Goal: Task Accomplishment & Management: Complete application form

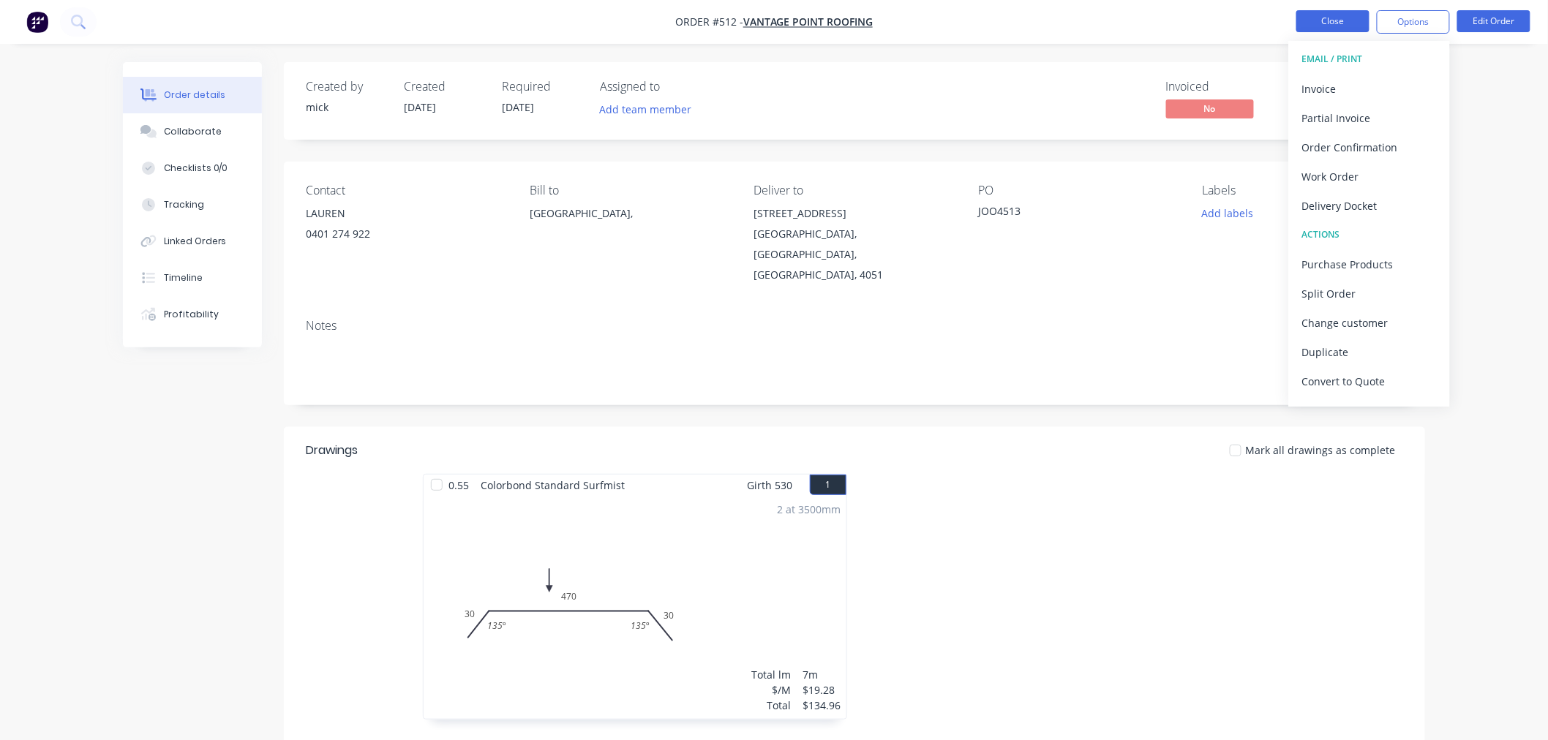
click at [1353, 17] on button "Close" at bounding box center [1332, 21] width 73 height 22
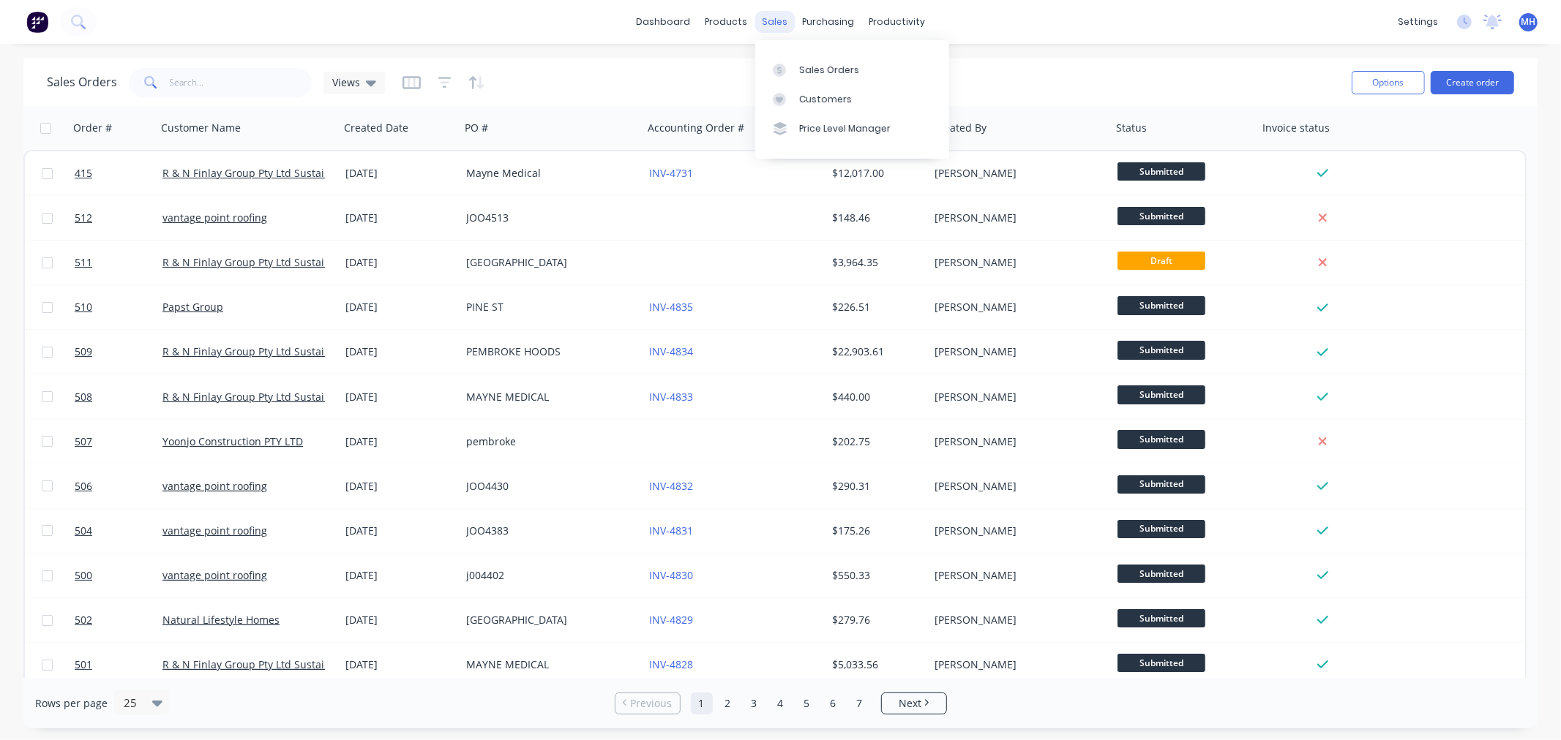
click at [790, 19] on div "sales" at bounding box center [774, 22] width 40 height 22
click at [842, 68] on div "Sales Orders" at bounding box center [829, 70] width 60 height 13
click at [1487, 75] on button "Create order" at bounding box center [1471, 82] width 83 height 23
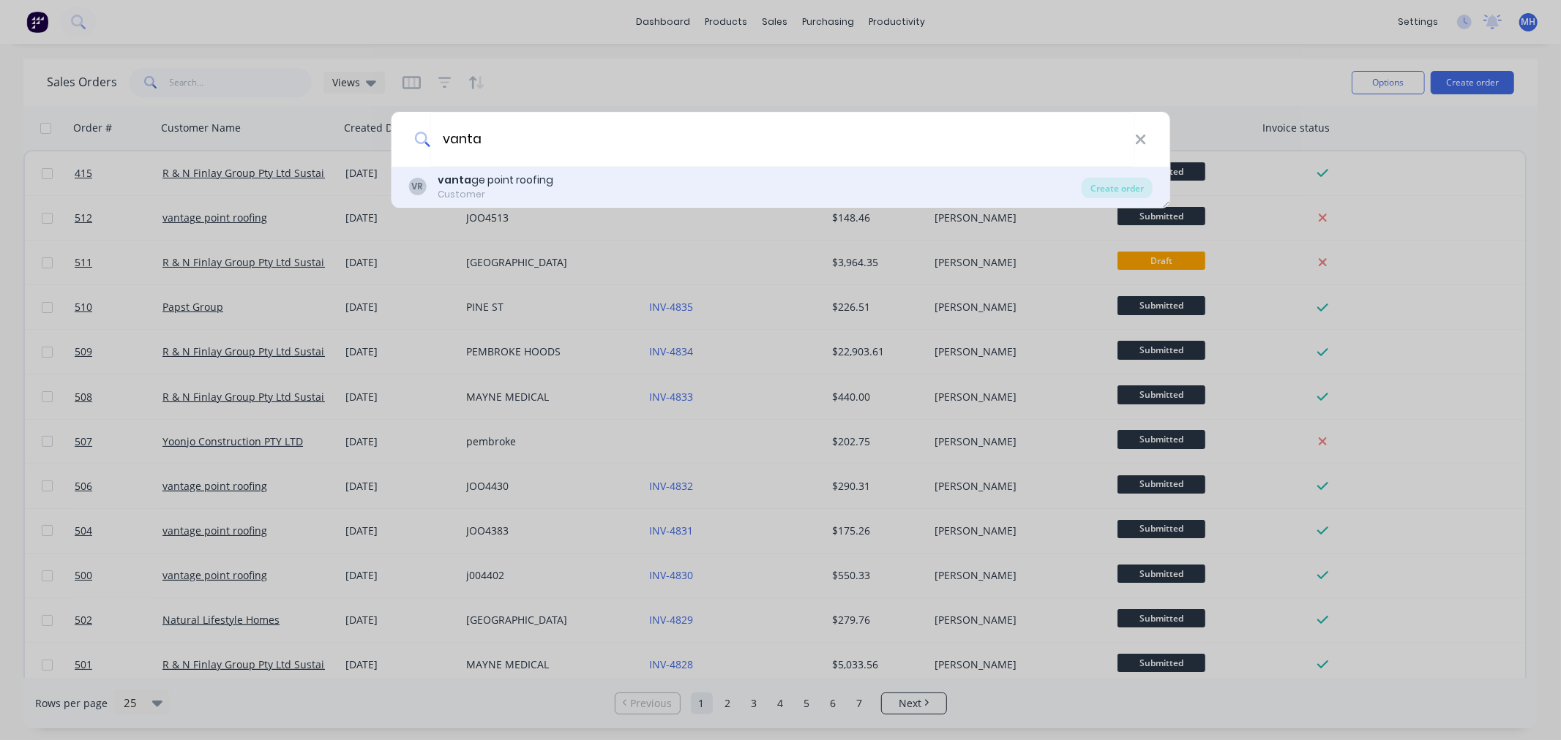
type input "vanta"
click at [508, 179] on div "vanta ge point roofing" at bounding box center [495, 180] width 116 height 15
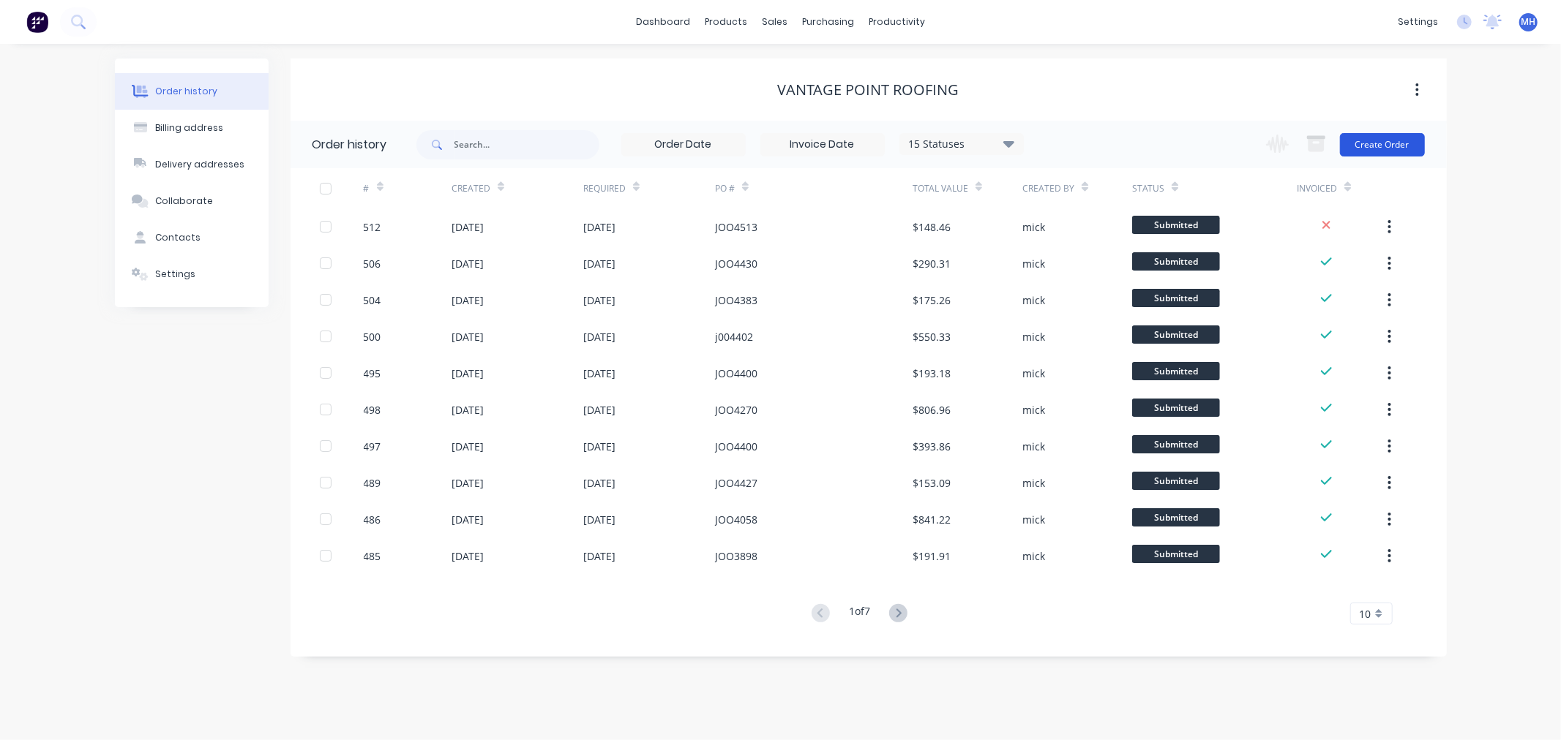
click at [1397, 137] on button "Create Order" at bounding box center [1382, 144] width 85 height 23
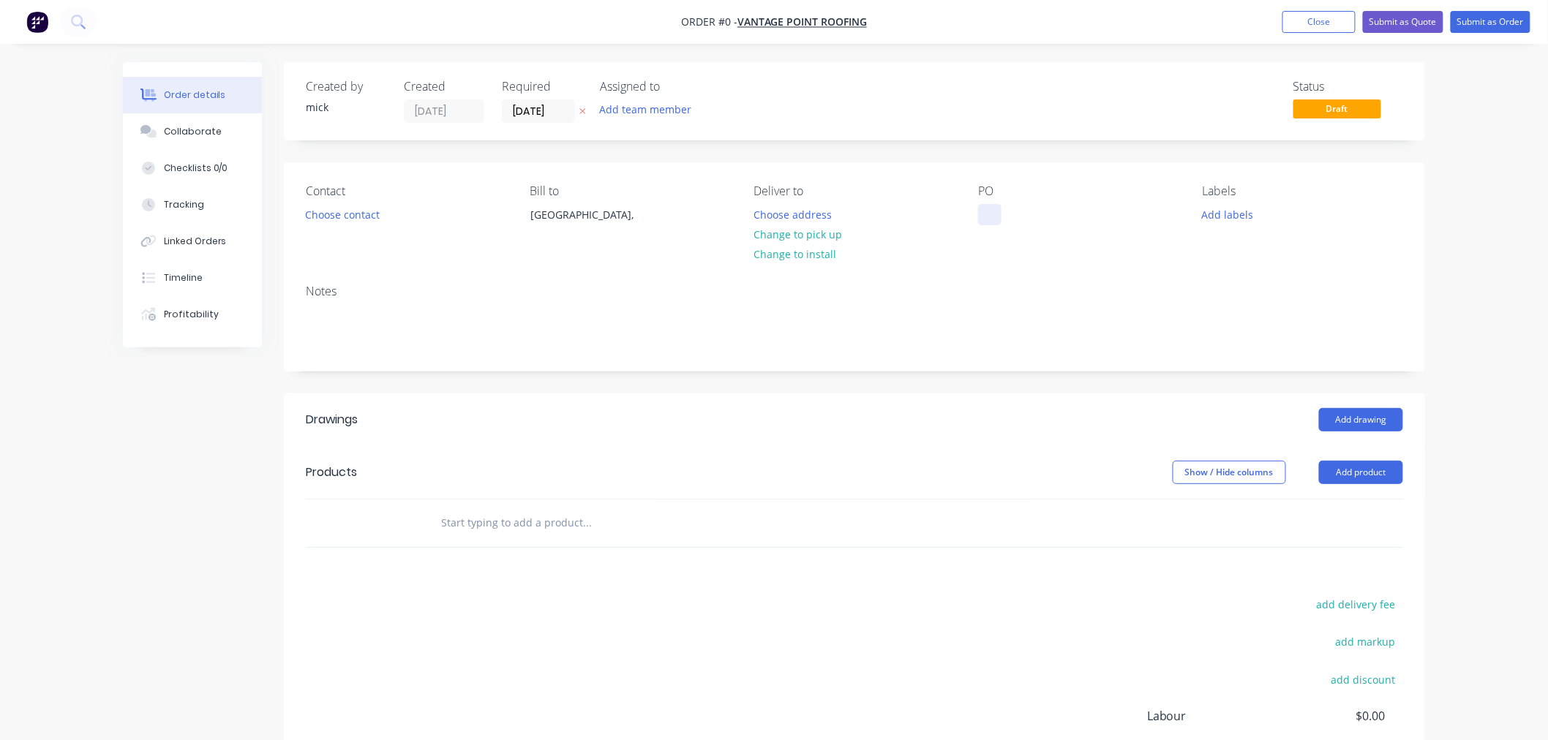
click at [985, 205] on div at bounding box center [989, 214] width 23 height 21
click at [356, 212] on div "Order details Collaborate Checklists 0/0 Tracking Linked Orders Timeline Profit…" at bounding box center [774, 491] width 1332 height 859
click at [363, 214] on button "Choose contact" at bounding box center [343, 214] width 90 height 20
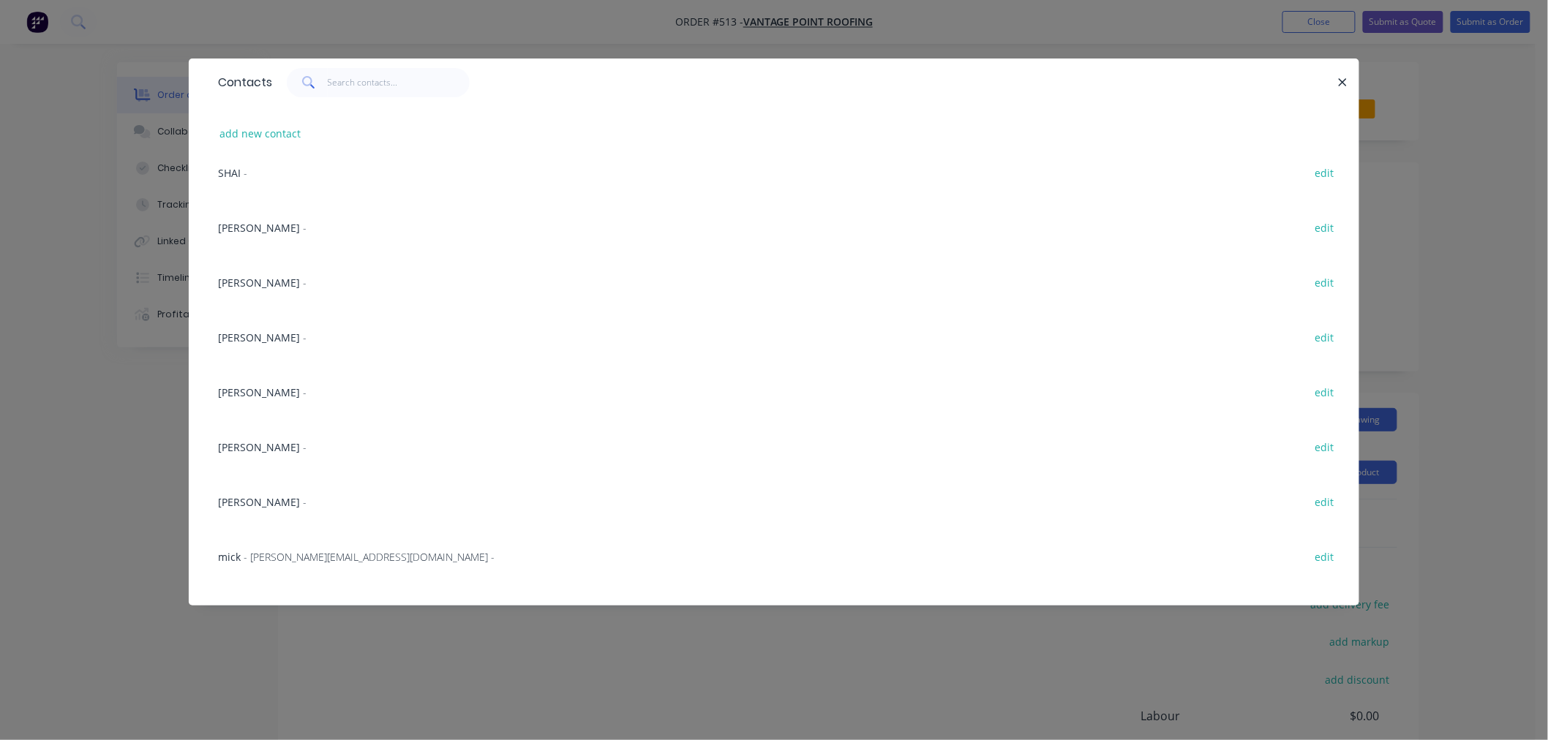
scroll to position [1201, 0]
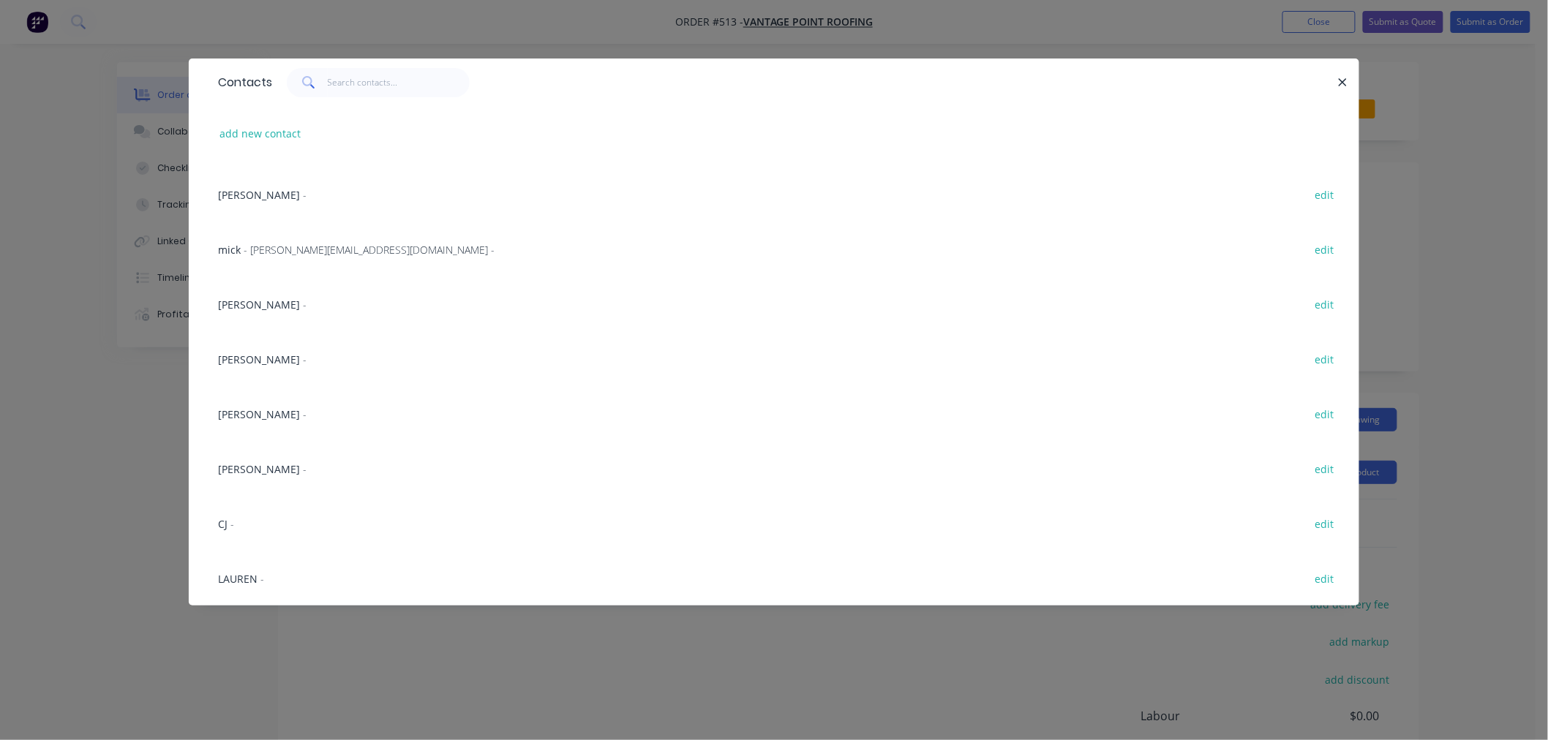
click at [232, 574] on span "LAUREN" at bounding box center [238, 579] width 40 height 14
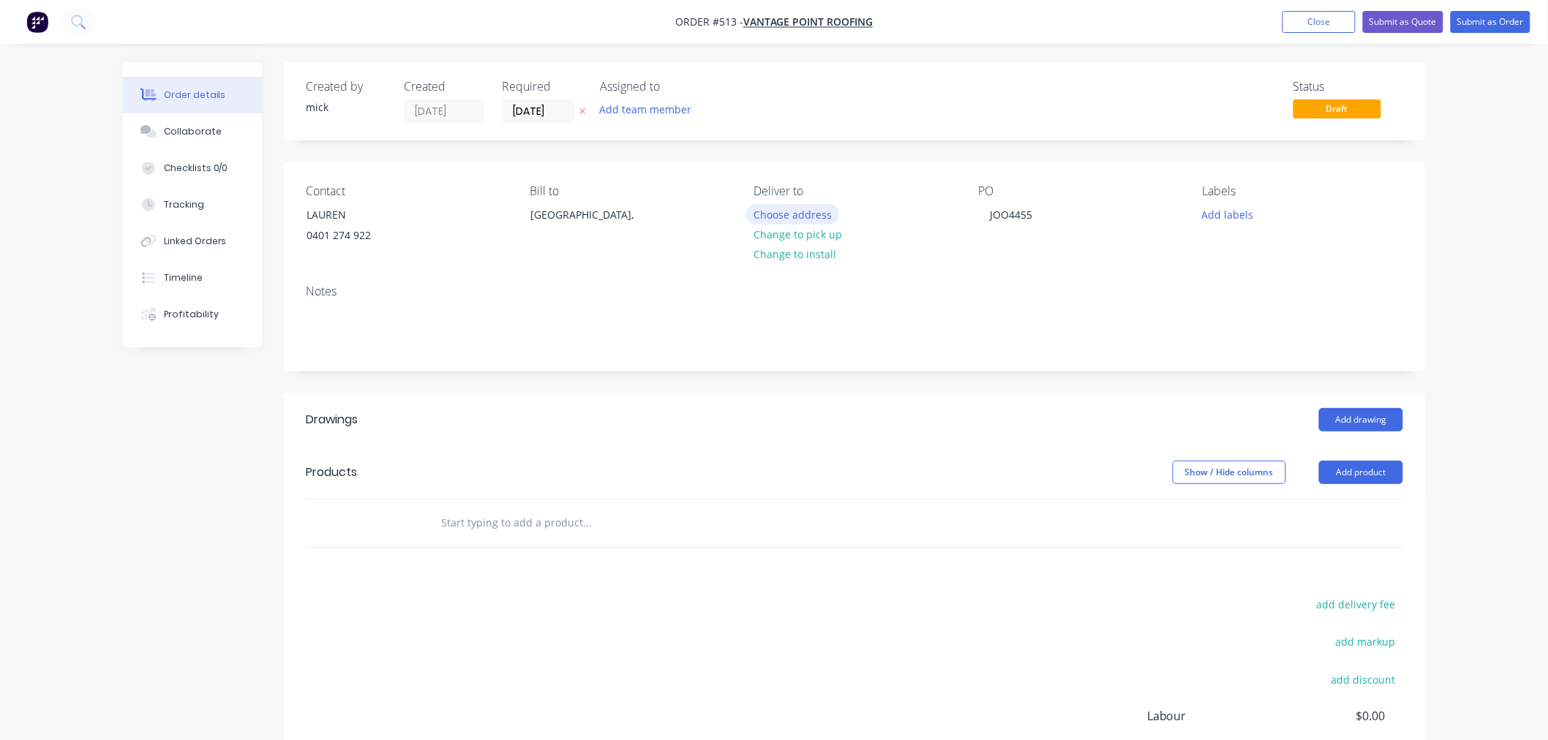
click at [788, 214] on button "Choose address" at bounding box center [793, 214] width 94 height 20
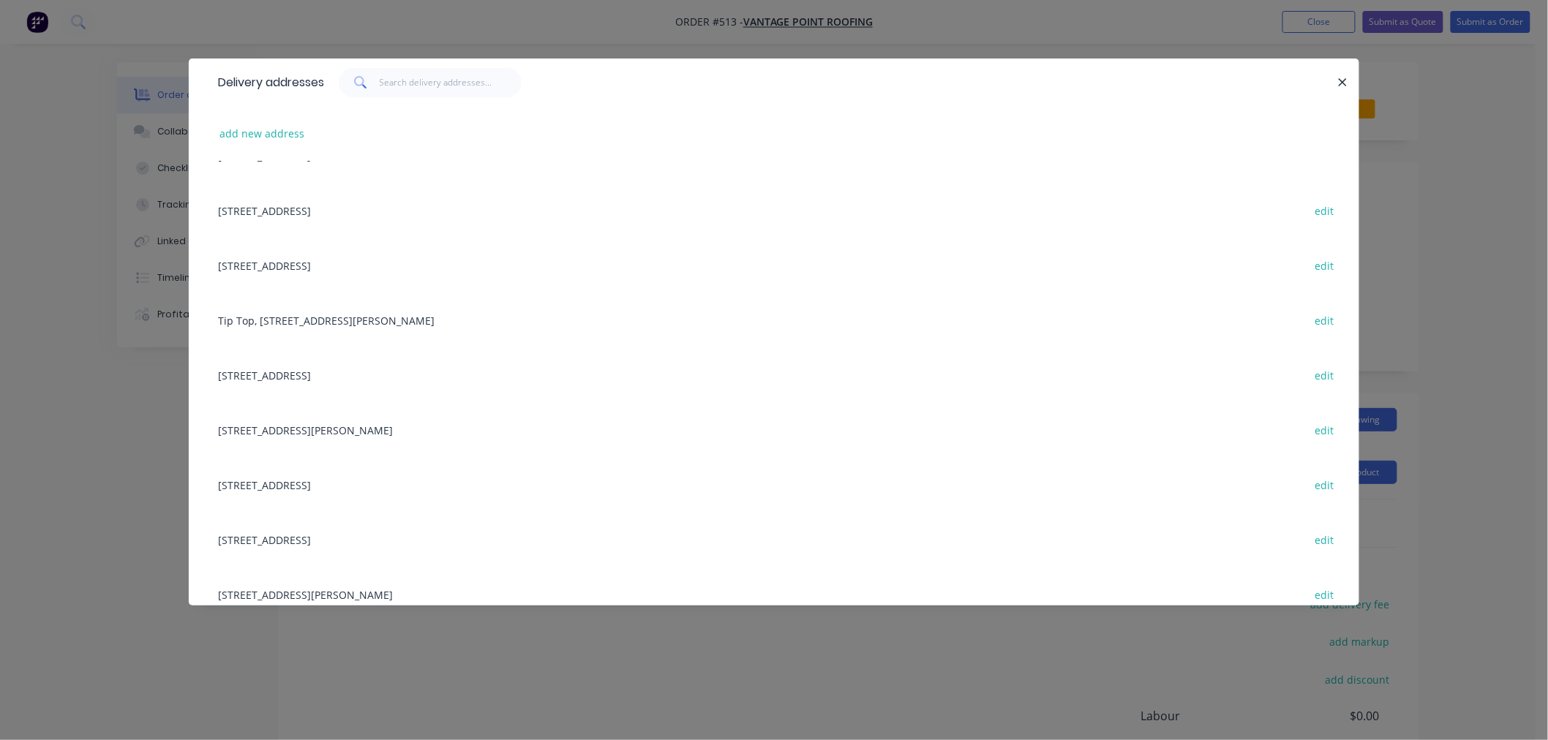
scroll to position [325, 0]
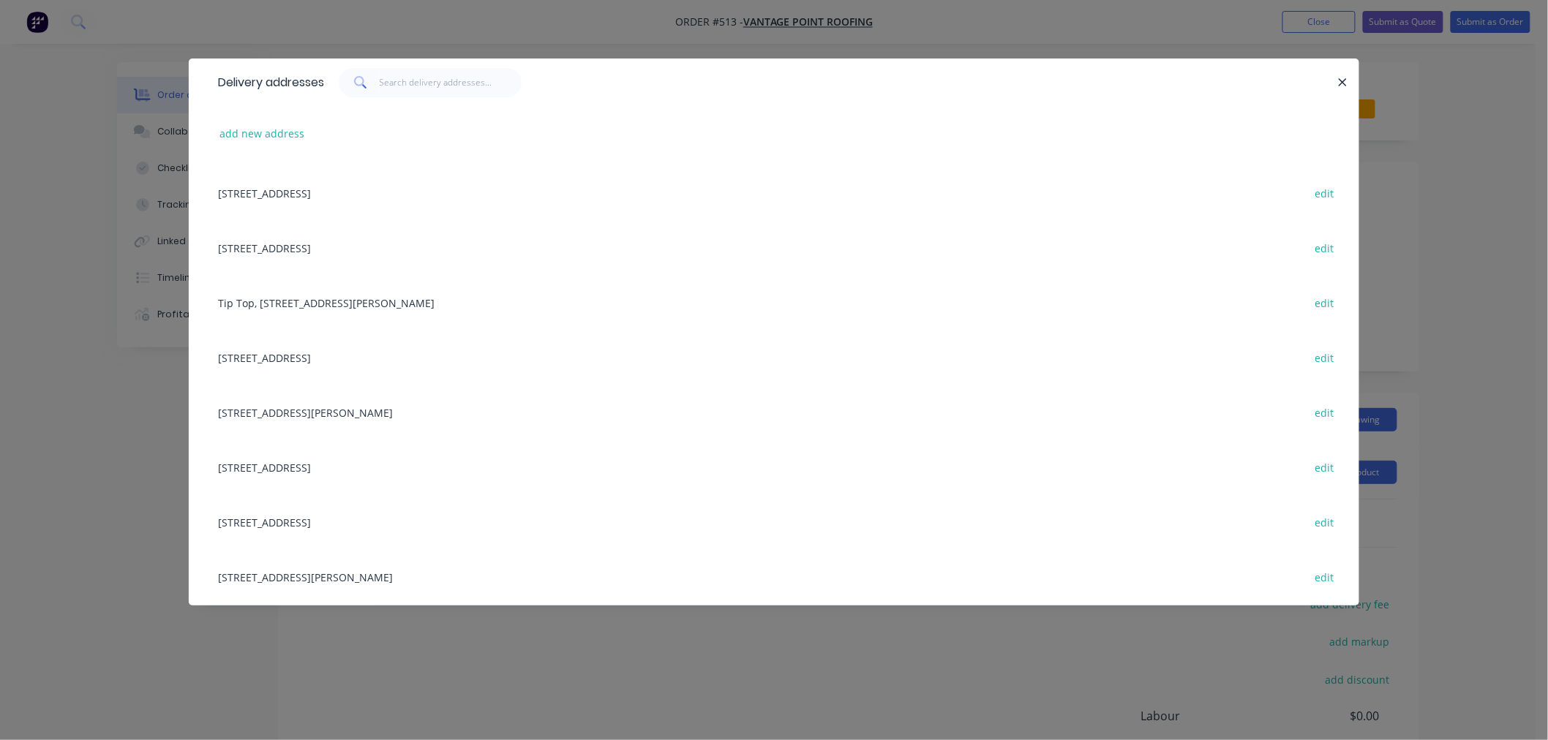
click at [399, 466] on div "[STREET_ADDRESS] edit" at bounding box center [774, 467] width 1127 height 55
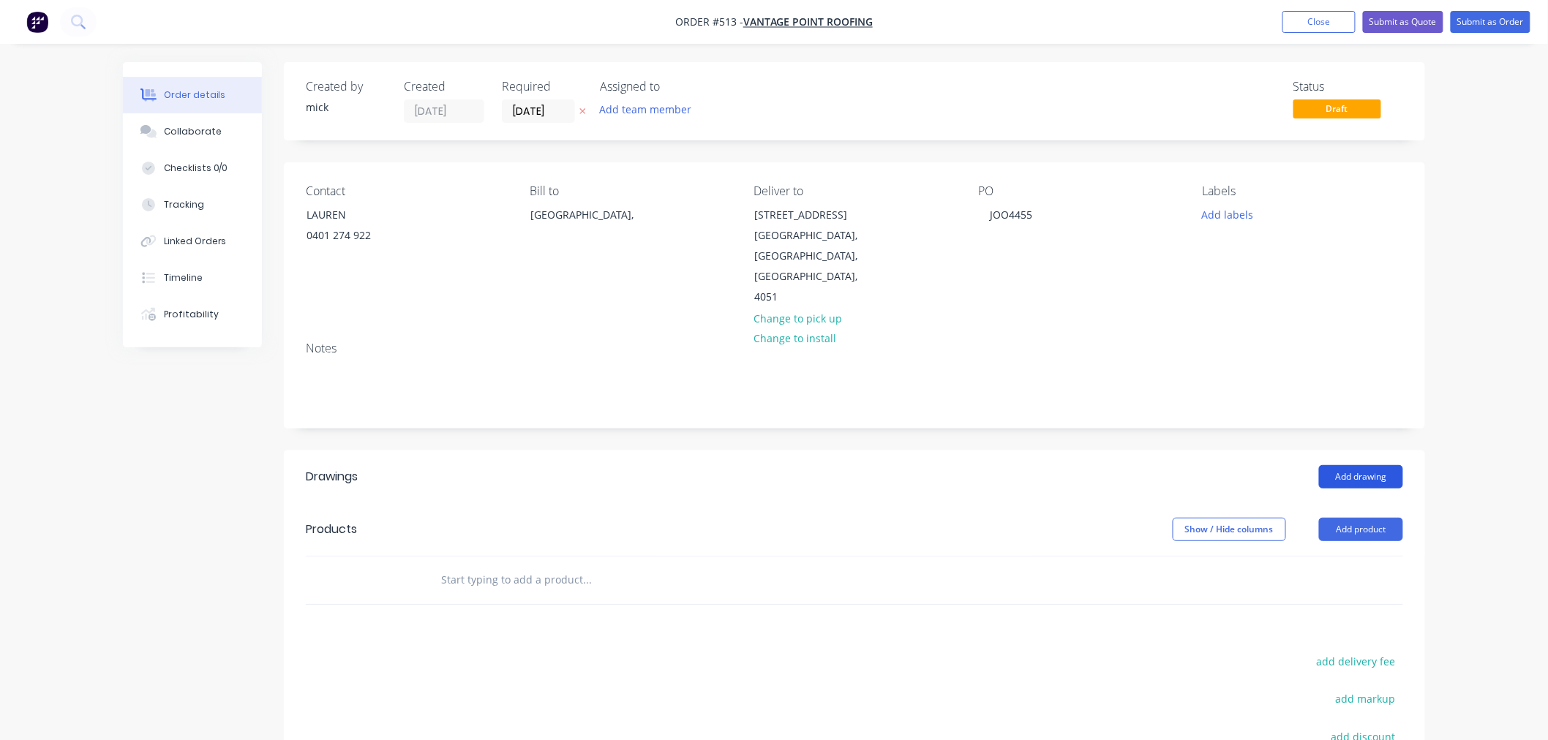
click at [1373, 465] on button "Add drawing" at bounding box center [1361, 476] width 84 height 23
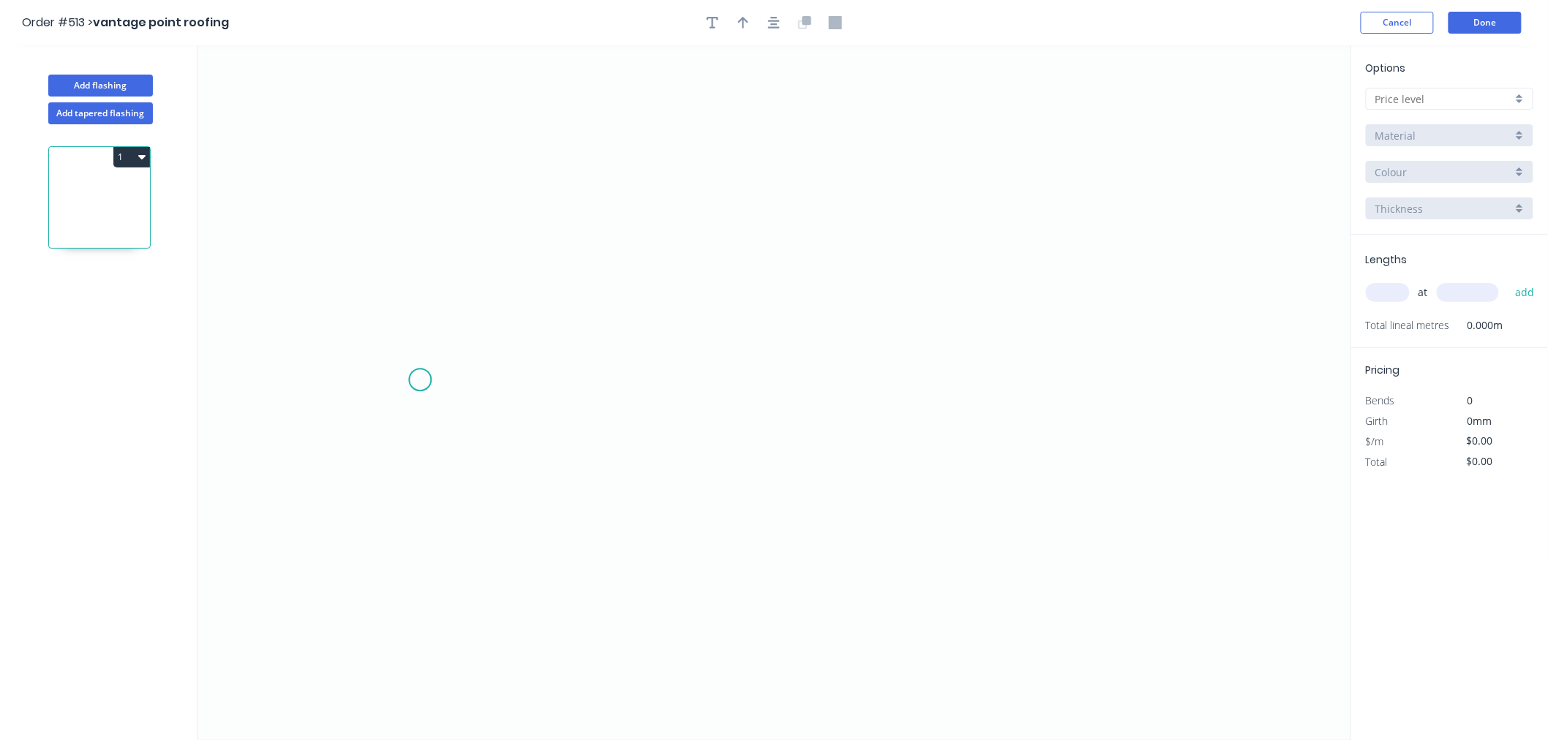
click at [420, 380] on icon "0" at bounding box center [775, 392] width 1154 height 695
click at [517, 266] on icon at bounding box center [469, 323] width 97 height 114
click at [1079, 280] on icon "0 ?" at bounding box center [775, 392] width 1154 height 695
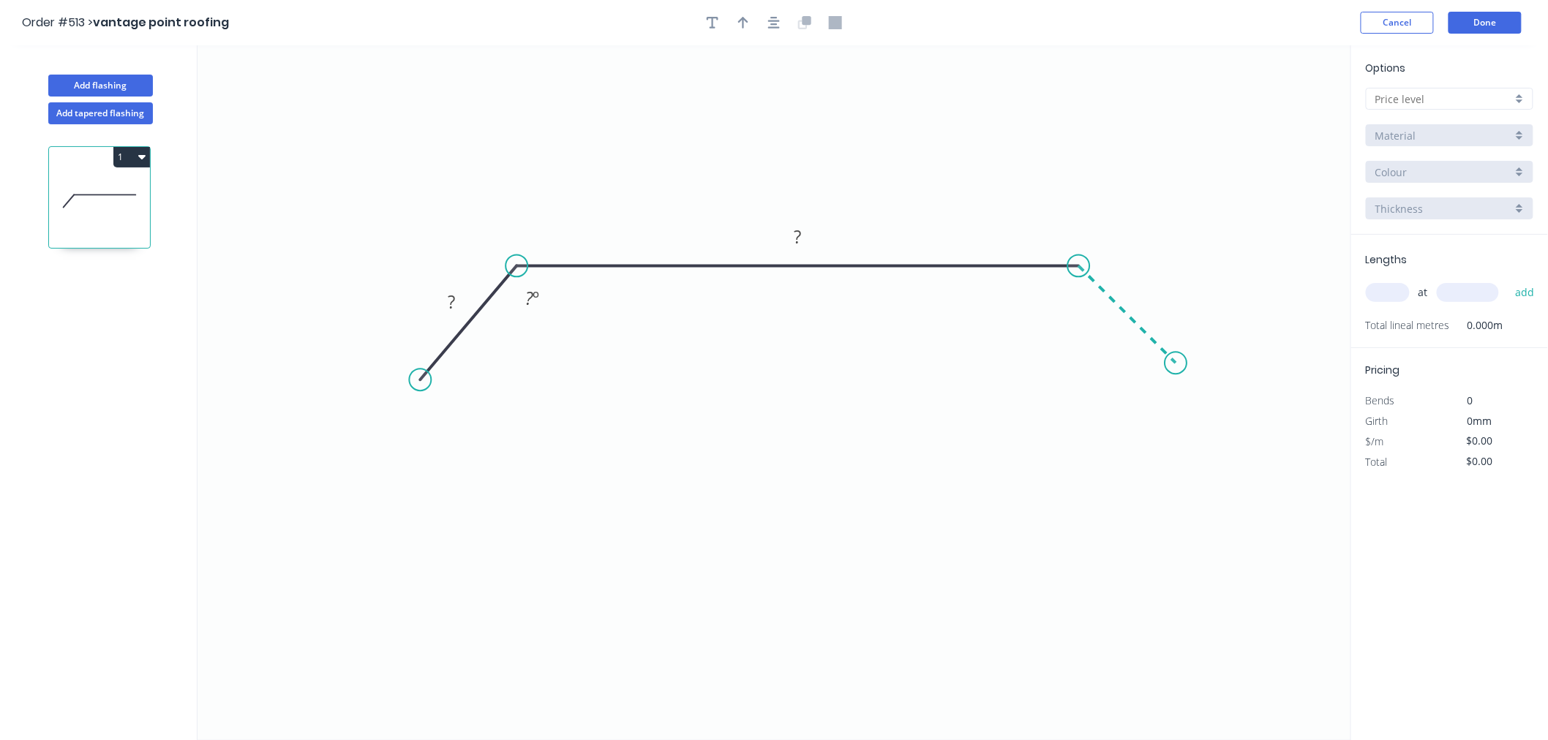
click at [1176, 370] on icon "0 ? ? ? º" at bounding box center [775, 392] width 1154 height 695
click at [1176, 370] on circle at bounding box center [1176, 363] width 22 height 22
click at [1097, 318] on div "Show angle" at bounding box center [1141, 318] width 147 height 30
click at [467, 301] on rect at bounding box center [453, 302] width 48 height 29
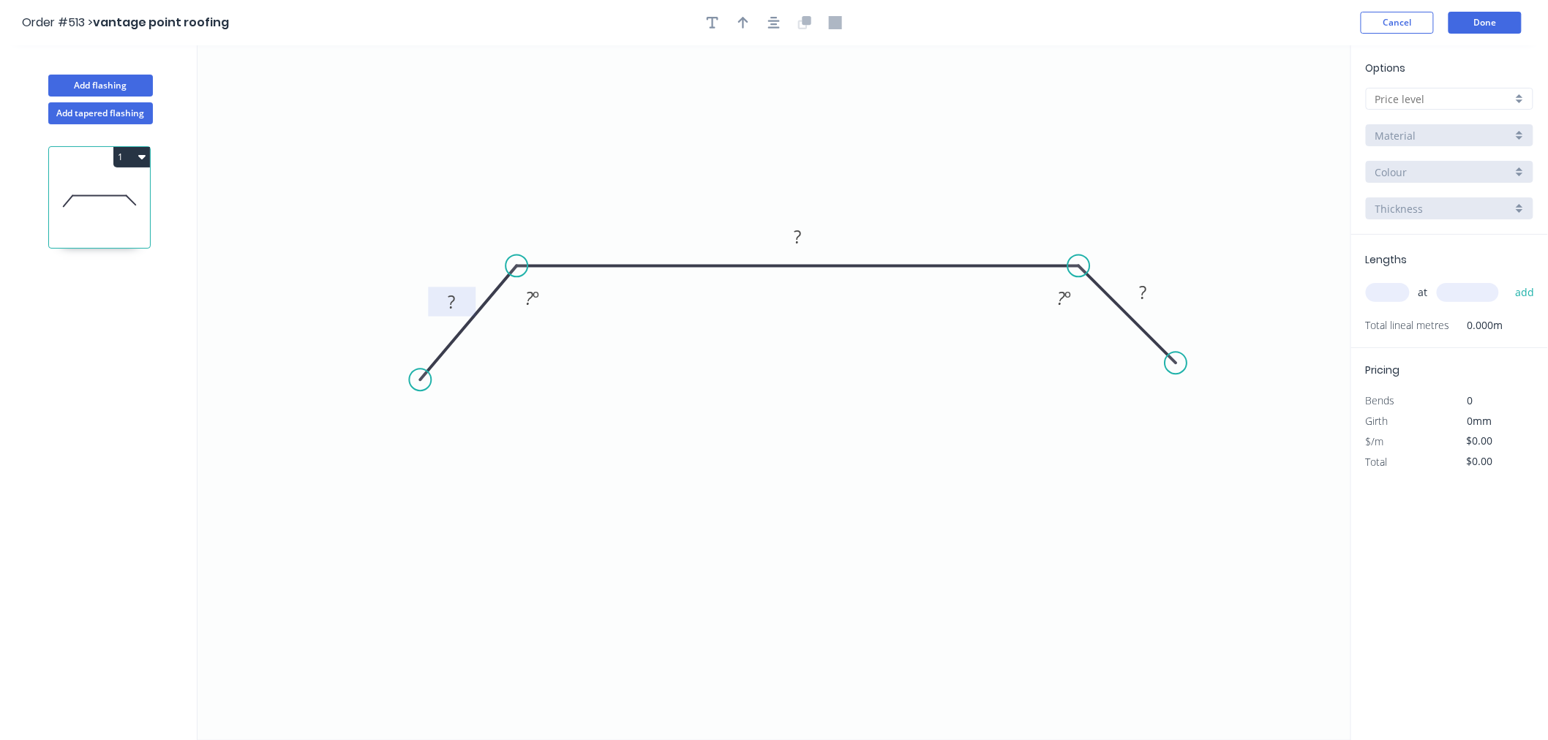
click at [467, 301] on rect at bounding box center [453, 302] width 48 height 29
click at [441, 308] on rect at bounding box center [451, 303] width 29 height 20
click at [1495, 98] on input "text" at bounding box center [1443, 98] width 137 height 15
click at [1447, 129] on div "A" at bounding box center [1450, 127] width 166 height 26
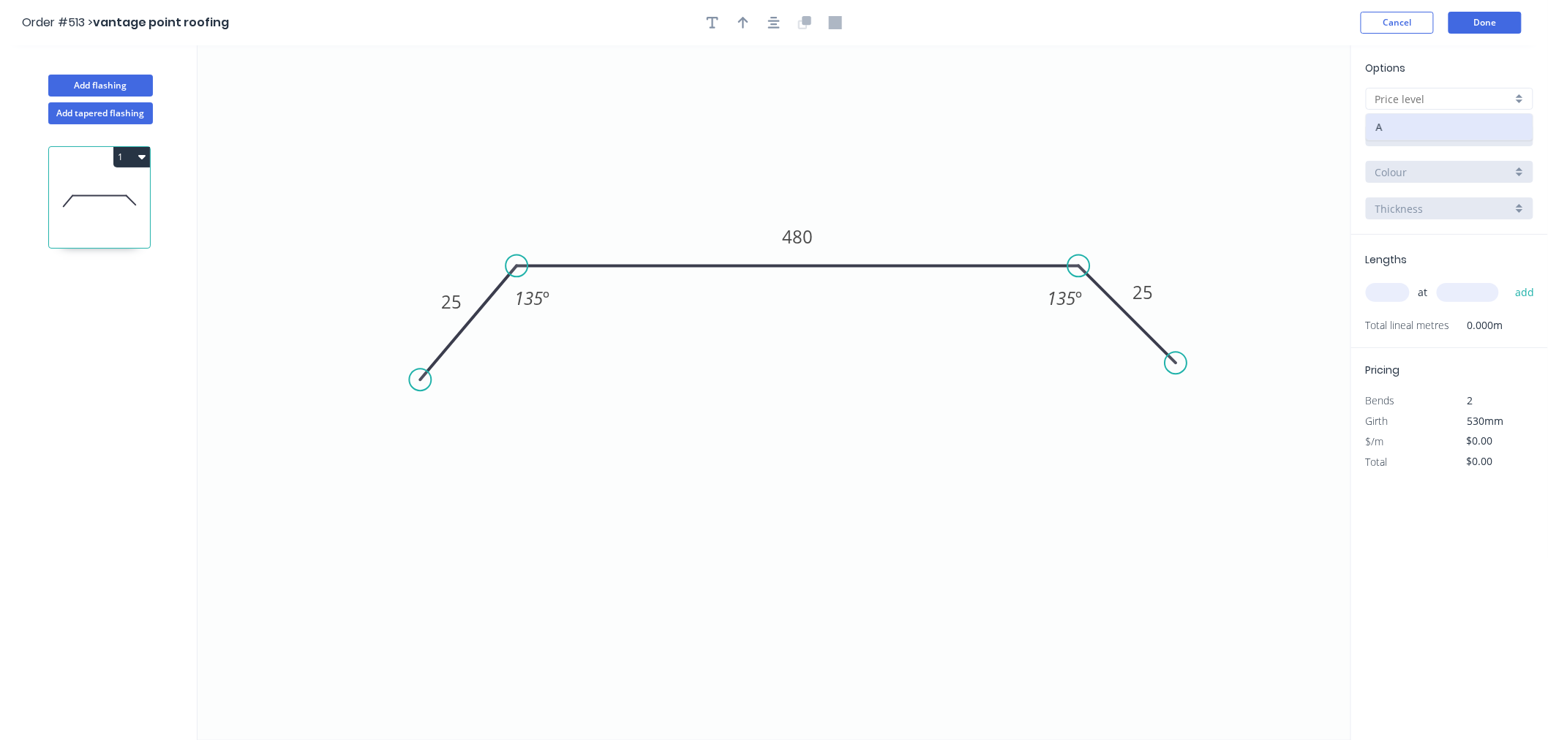
type input "A"
click at [1449, 135] on input "Aluminium 5005 (Sheets)" at bounding box center [1443, 135] width 137 height 15
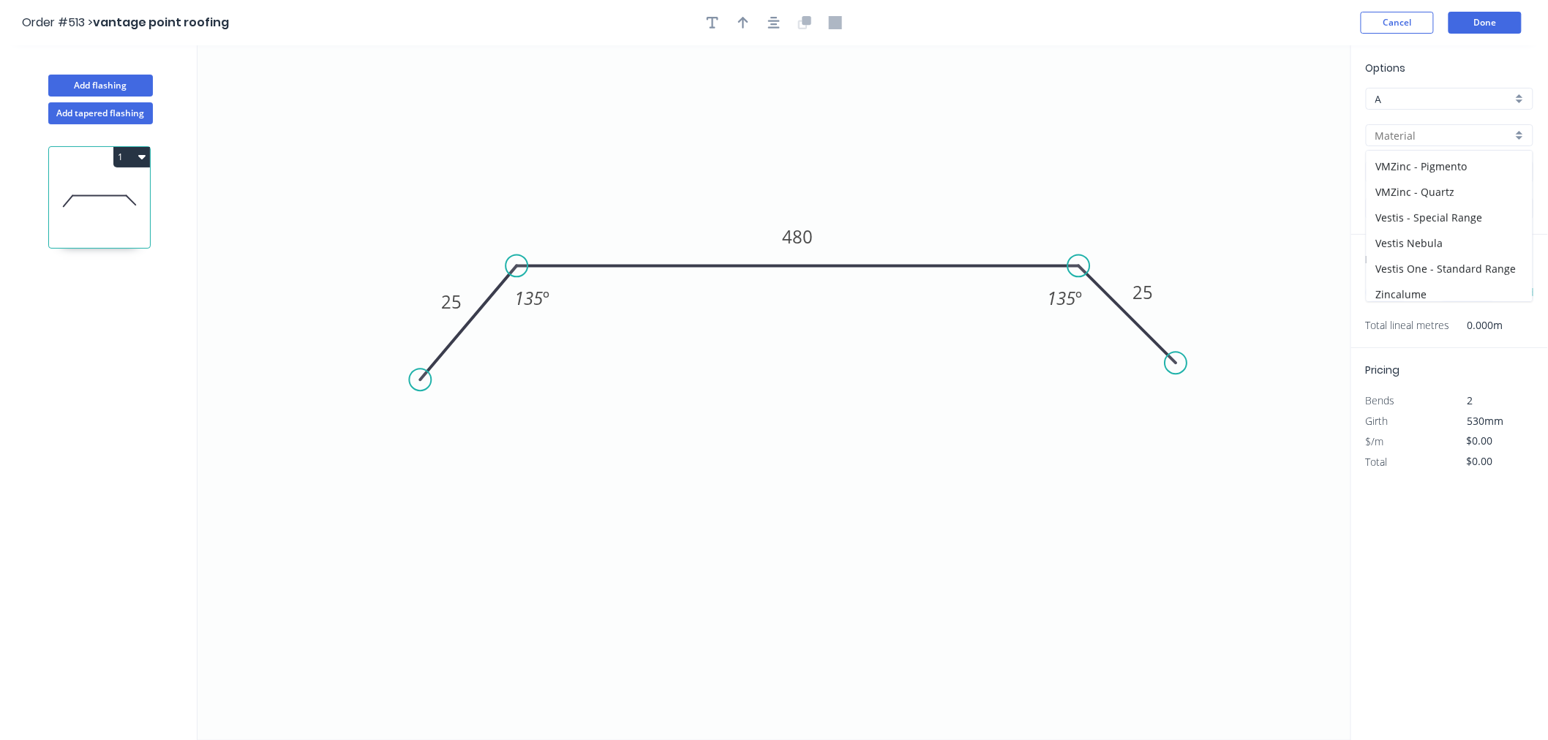
scroll to position [287, 0]
click at [1421, 278] on div "Zincalume" at bounding box center [1450, 289] width 166 height 26
type input "Zincalume"
click at [1421, 211] on input "1.0" at bounding box center [1443, 208] width 137 height 15
type input "$18.50"
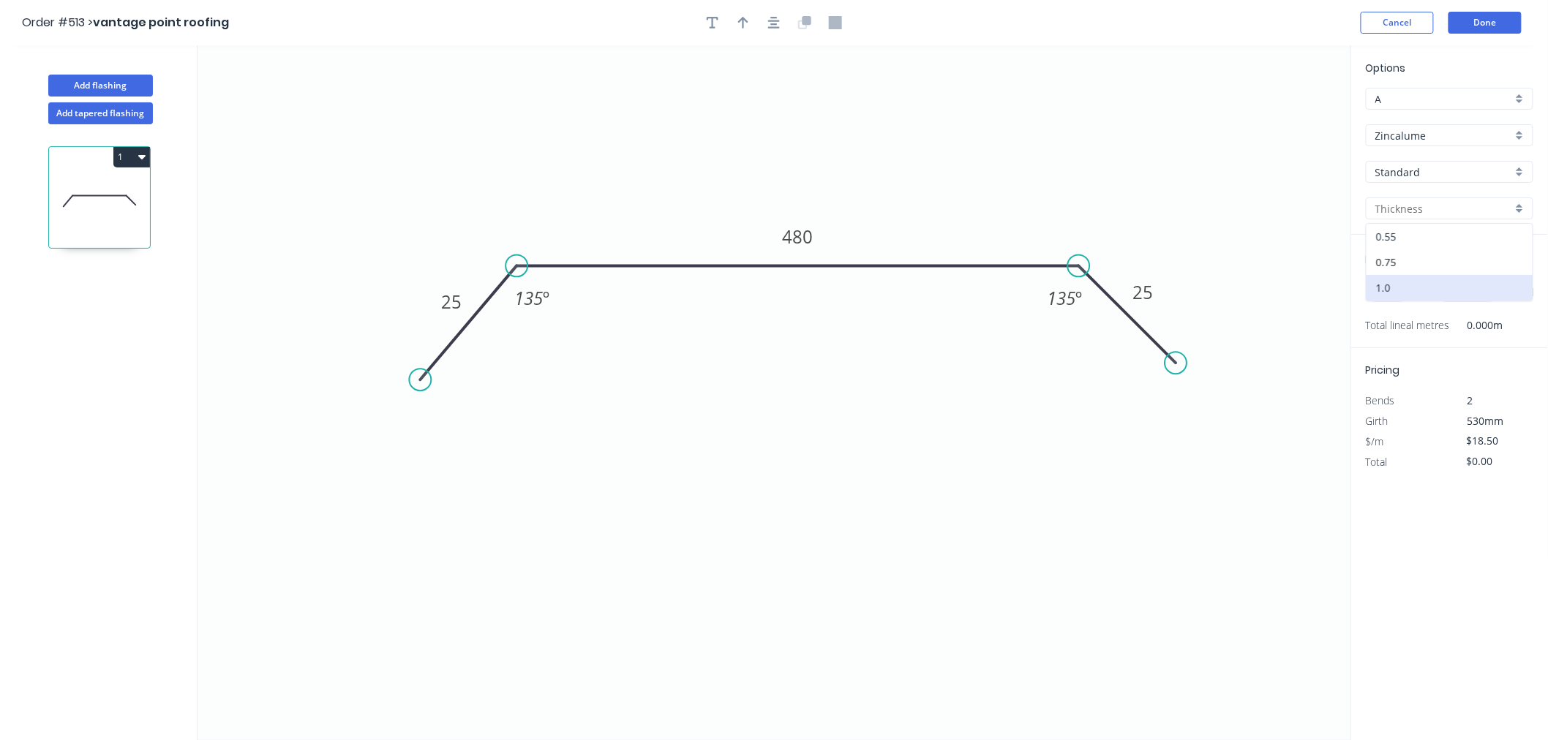
click at [1417, 233] on div "0.55" at bounding box center [1450, 237] width 166 height 26
type input "0.55"
click at [1392, 296] on input "text" at bounding box center [1388, 292] width 44 height 19
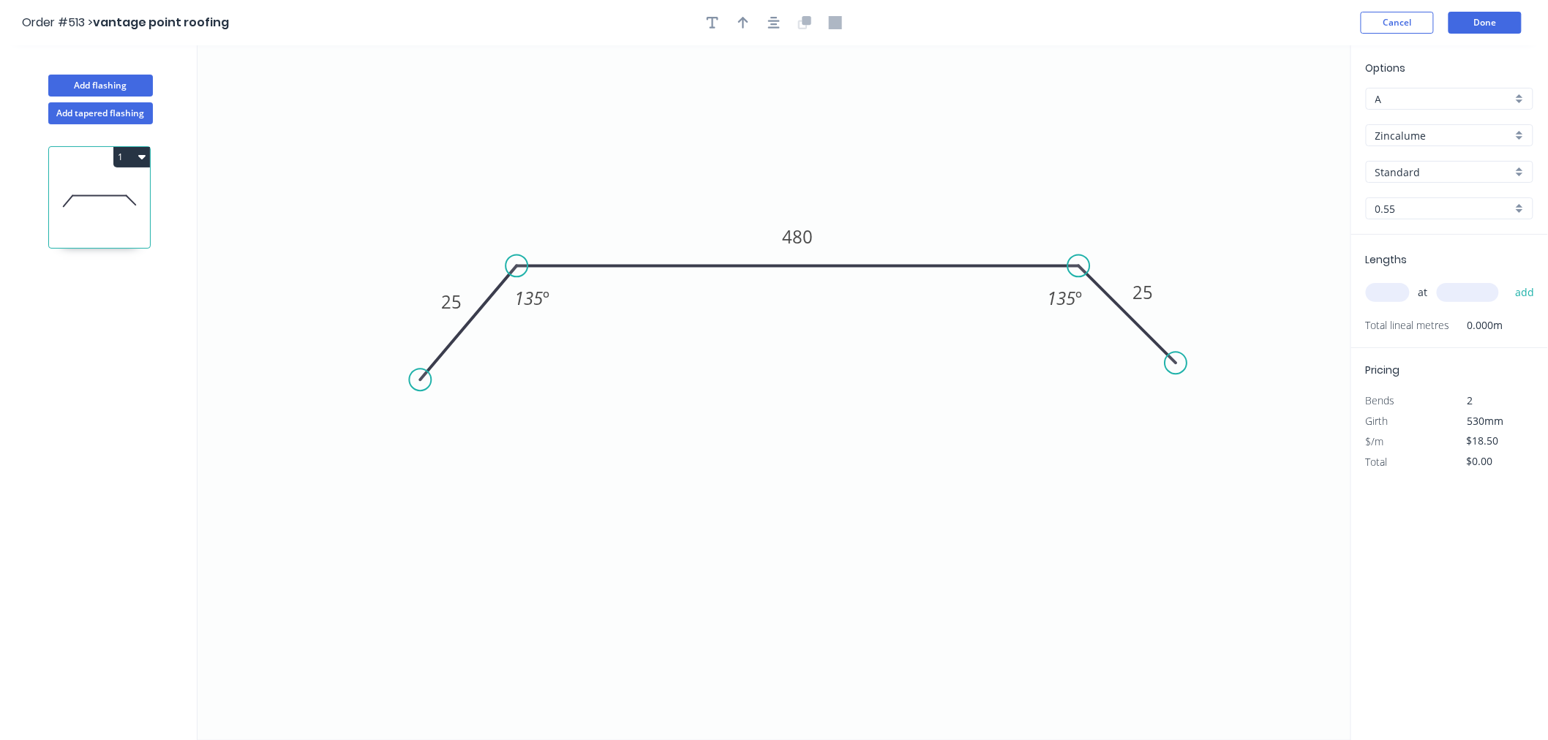
click at [1392, 296] on input "text" at bounding box center [1388, 292] width 44 height 19
type input "$13.83"
type input "1"
type input "400"
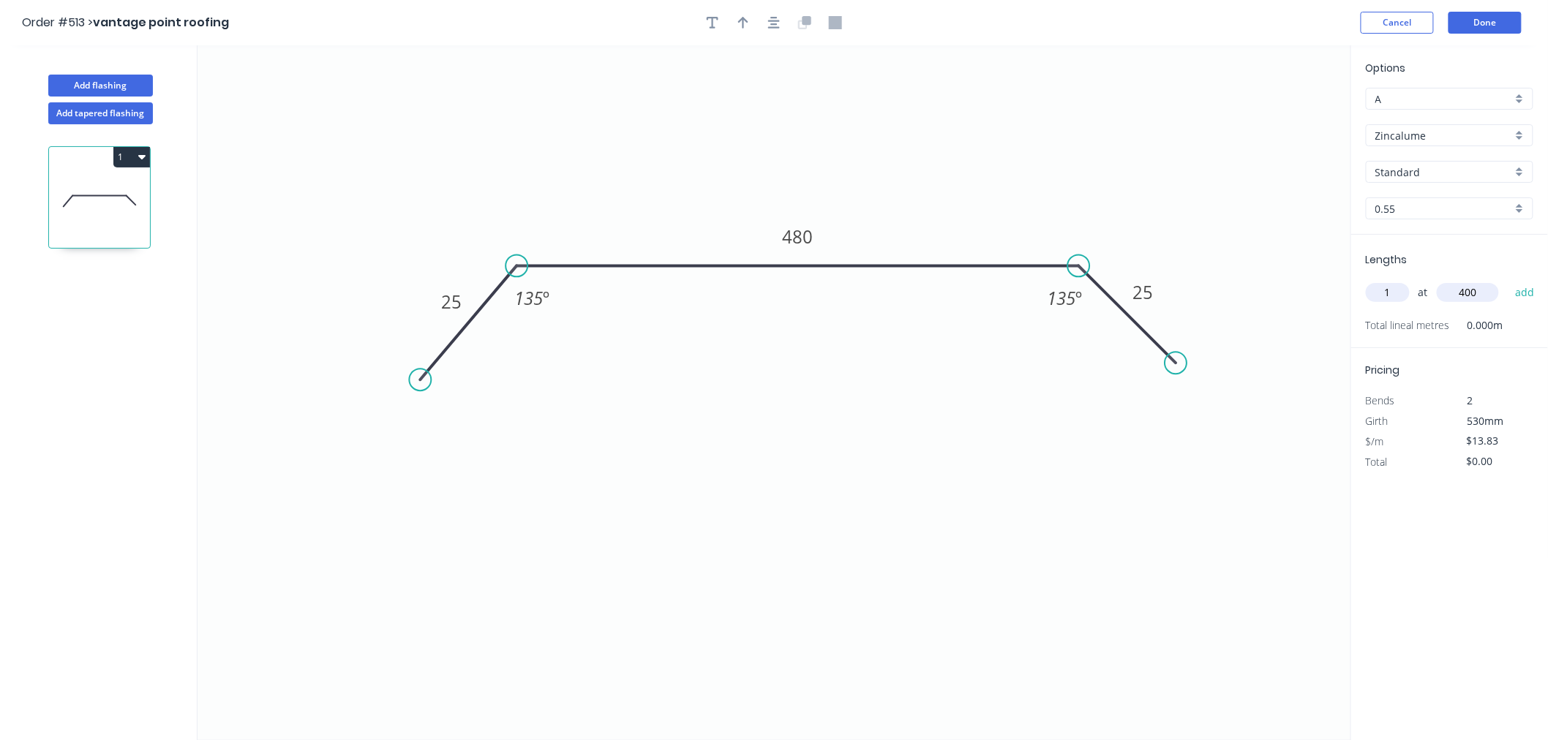
click at [1508, 280] on button "add" at bounding box center [1525, 292] width 34 height 25
type input "$13.83"
click at [1498, 20] on button "Done" at bounding box center [1485, 23] width 73 height 22
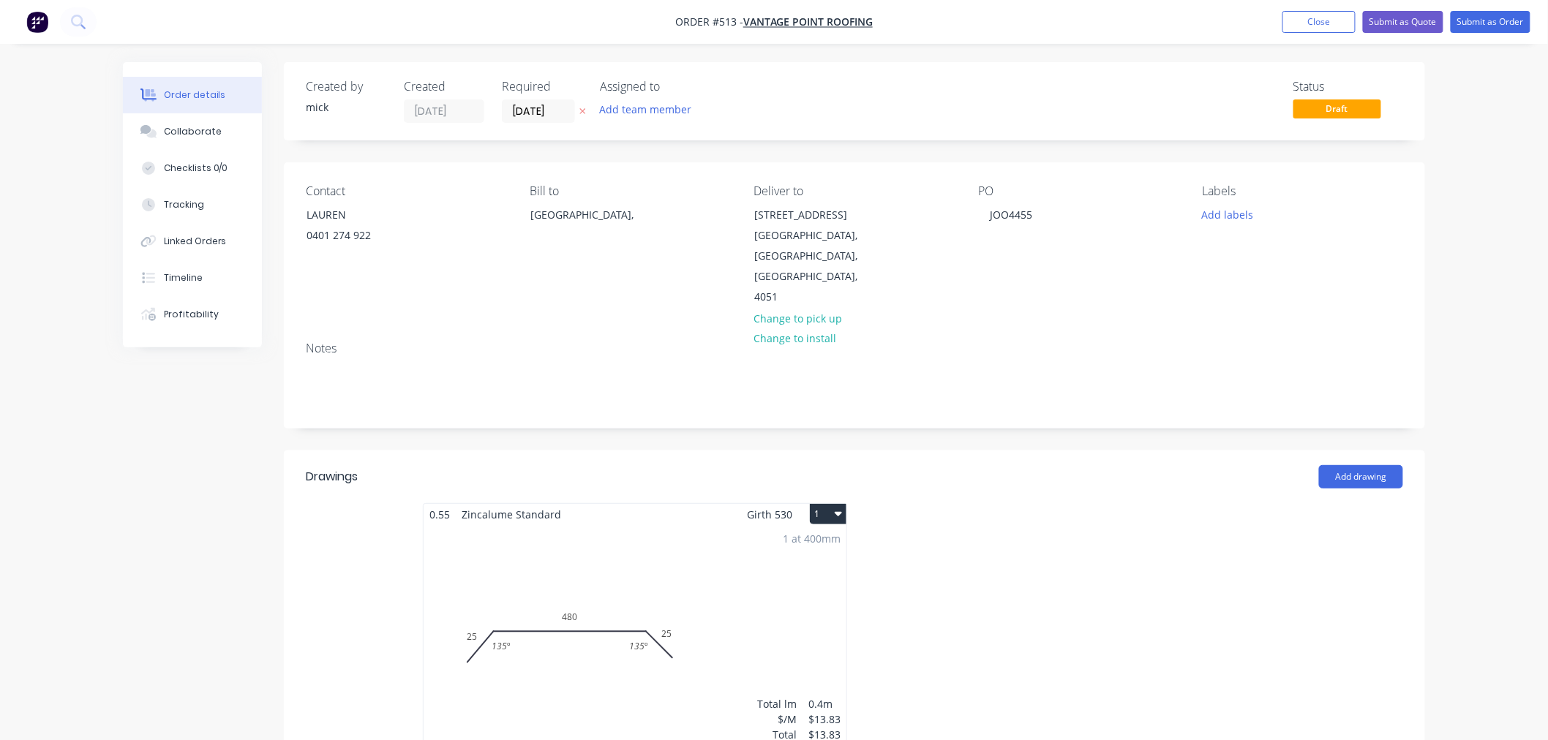
click at [830, 504] on button "1" at bounding box center [828, 514] width 37 height 20
click at [786, 568] on div "Duplicate" at bounding box center [777, 578] width 113 height 21
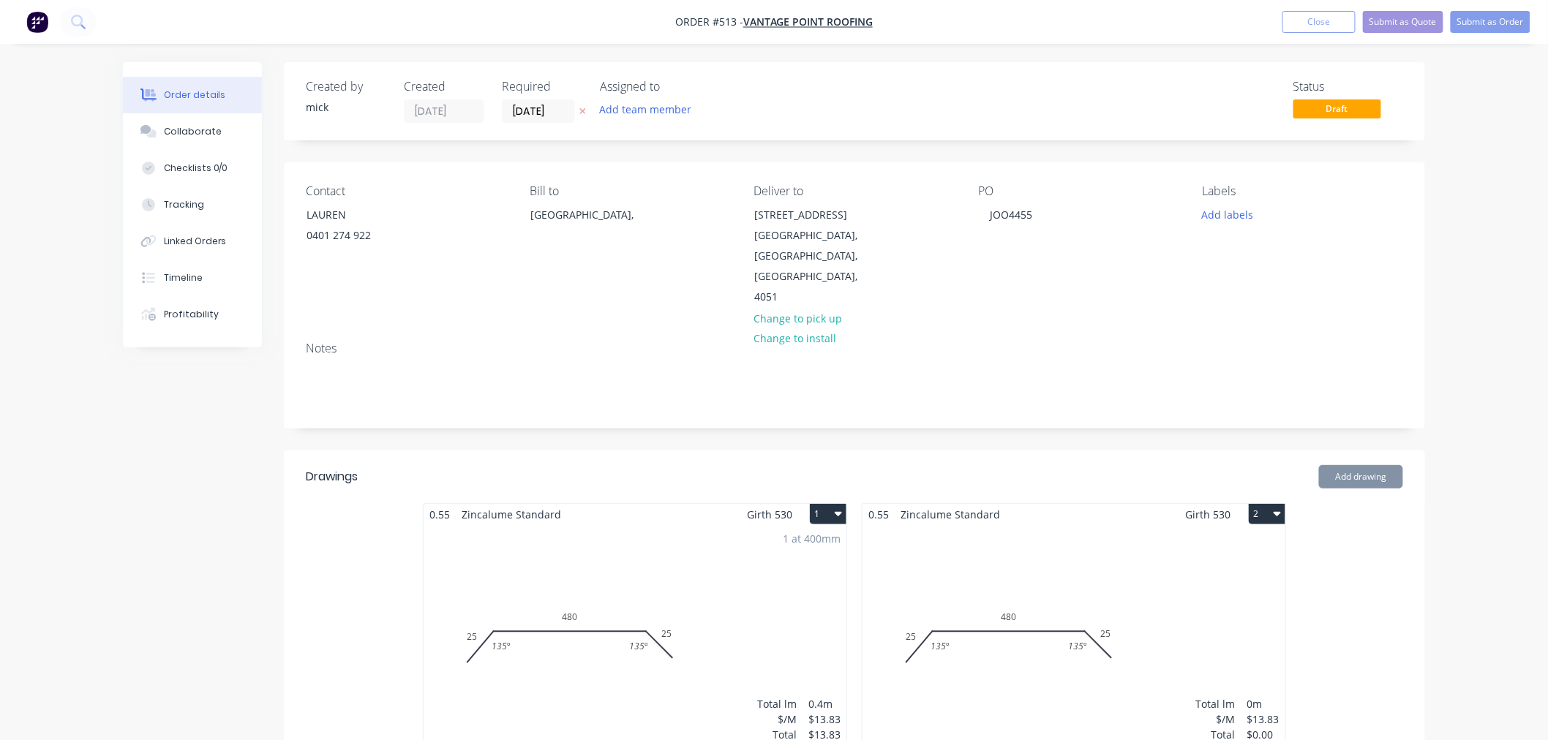
click at [1032, 612] on div "Total lm $/M Total 0m $13.83 $0.00" at bounding box center [1074, 636] width 423 height 223
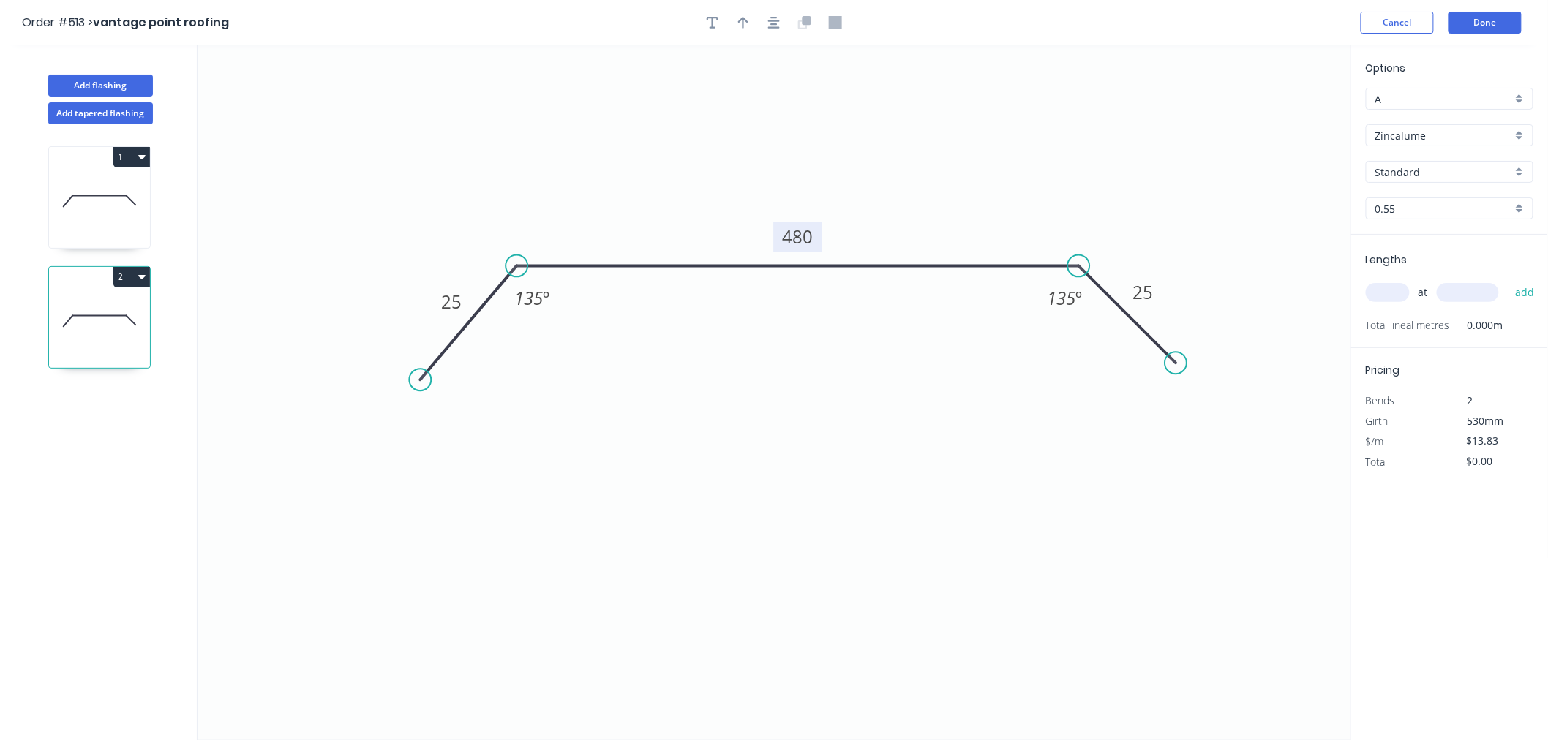
click at [815, 236] on rect at bounding box center [797, 236] width 48 height 29
click at [812, 236] on tspan "480" at bounding box center [797, 237] width 31 height 24
click at [664, 439] on icon "0 25 250 25 135 º 135 º" at bounding box center [775, 392] width 1154 height 695
type input "$9.77"
click at [1386, 286] on input "text" at bounding box center [1388, 292] width 44 height 19
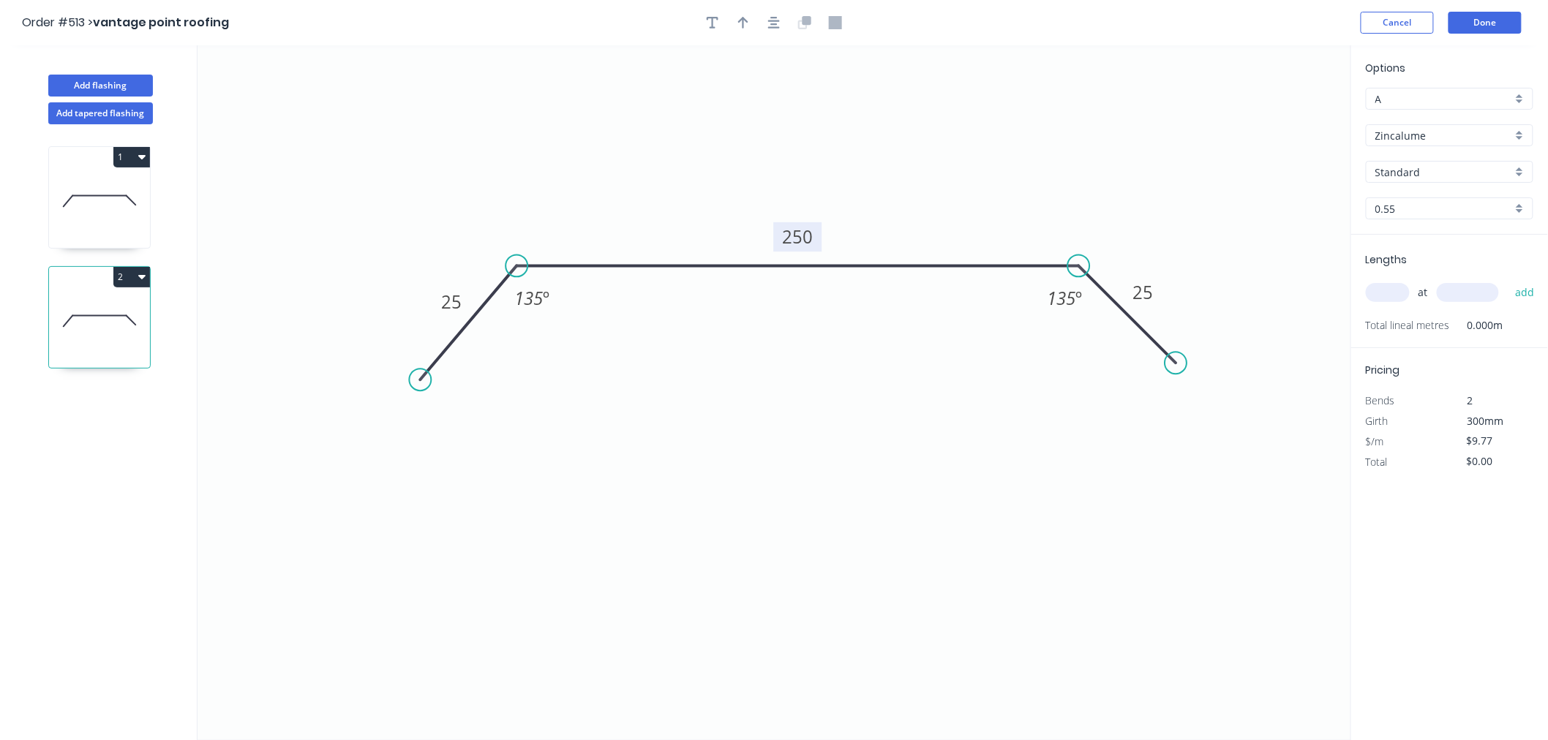
click at [1386, 286] on input "text" at bounding box center [1388, 292] width 44 height 19
type input "1"
type input "1100"
click at [1508, 280] on button "add" at bounding box center [1525, 292] width 34 height 25
type input "$10.75"
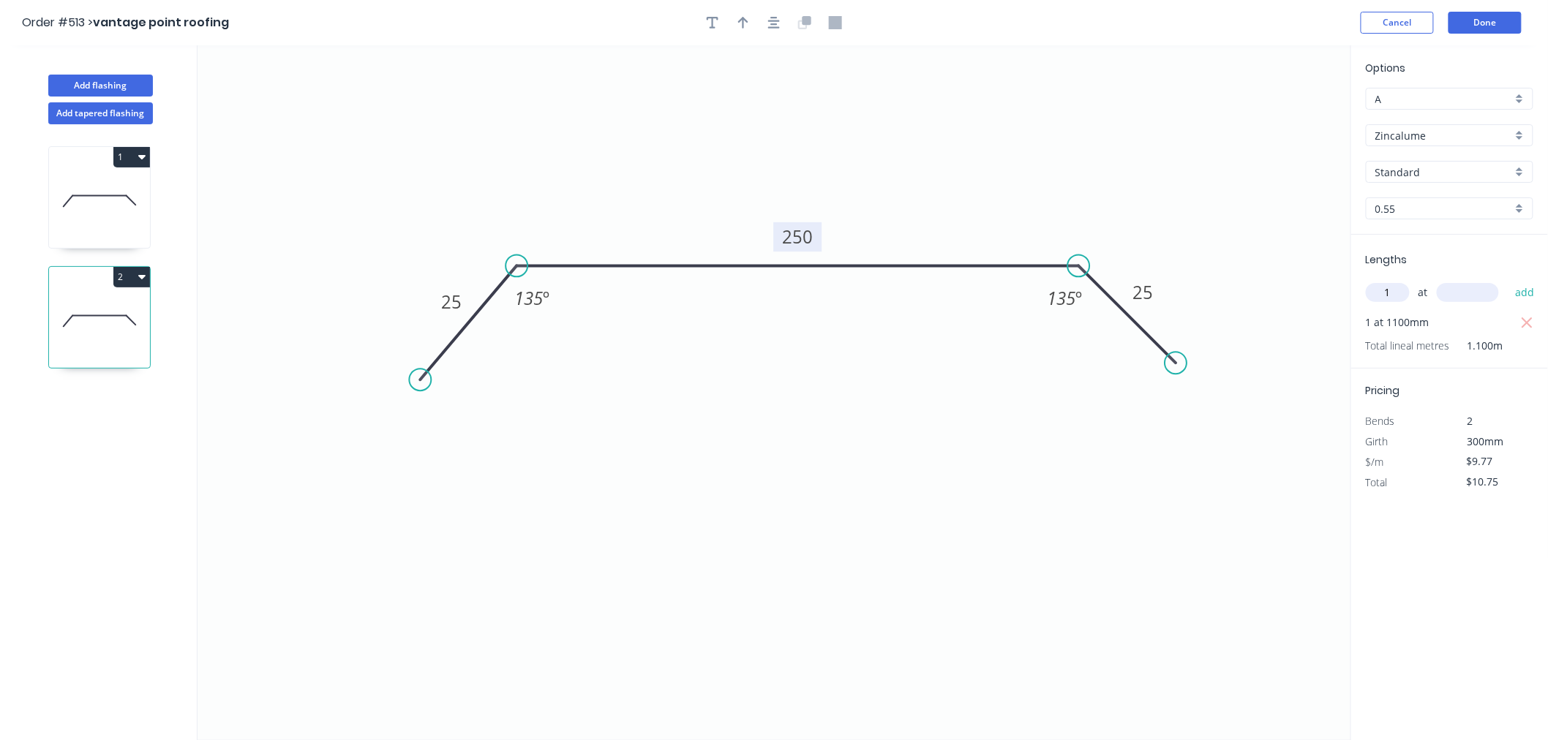
type input "1"
type input "3100"
click at [1508, 280] on button "add" at bounding box center [1525, 292] width 34 height 25
type input "$41.03"
type input "1"
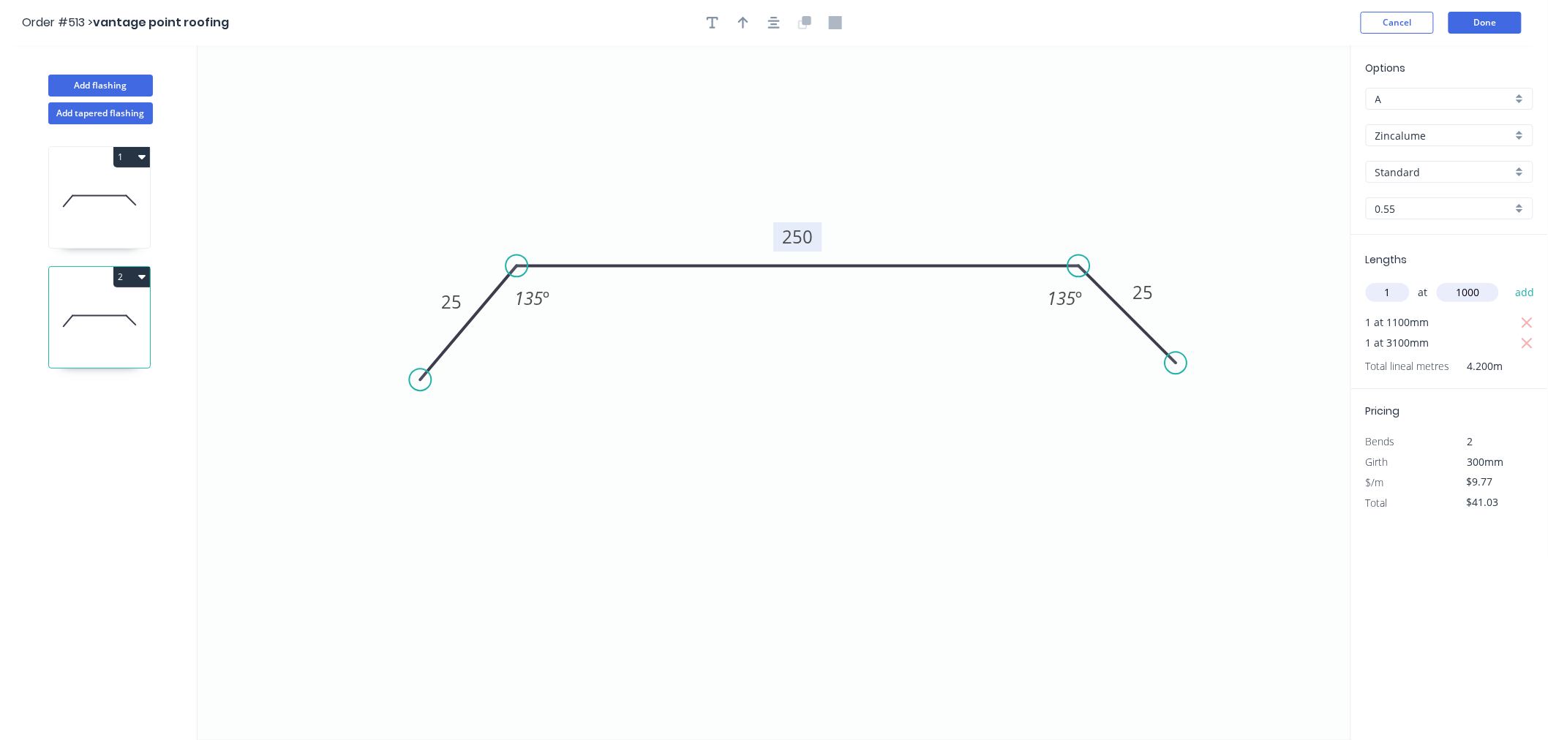
type input "1000"
click at [1508, 280] on button "add" at bounding box center [1525, 292] width 34 height 25
type input "$50.80"
type input "1"
type input "2500"
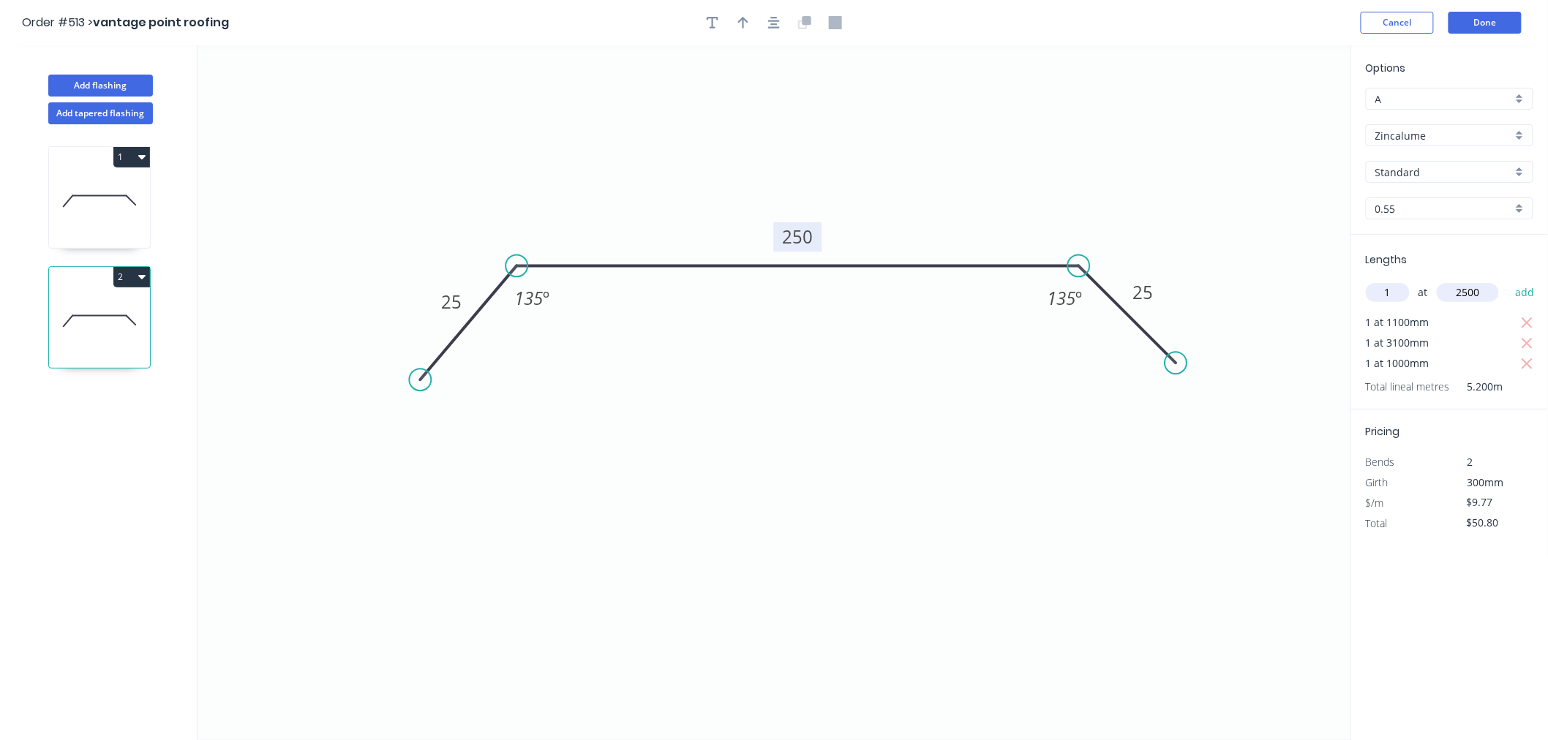
click at [1508, 280] on button "add" at bounding box center [1525, 292] width 34 height 25
type input "$75.23"
type input "1"
type input "3100"
click at [1508, 280] on button "add" at bounding box center [1525, 292] width 34 height 25
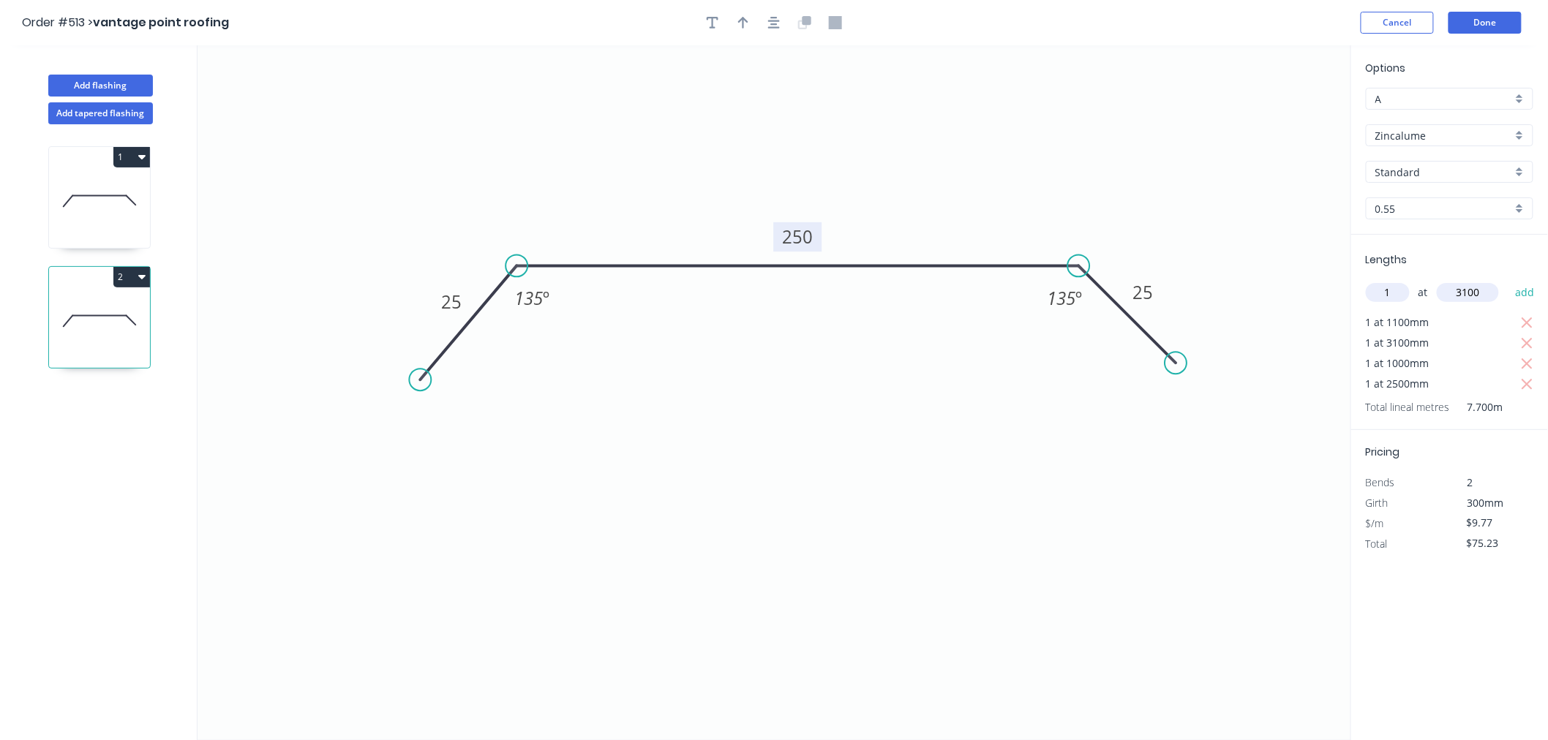
type input "$105.52"
click at [1509, 25] on button "Done" at bounding box center [1485, 23] width 73 height 22
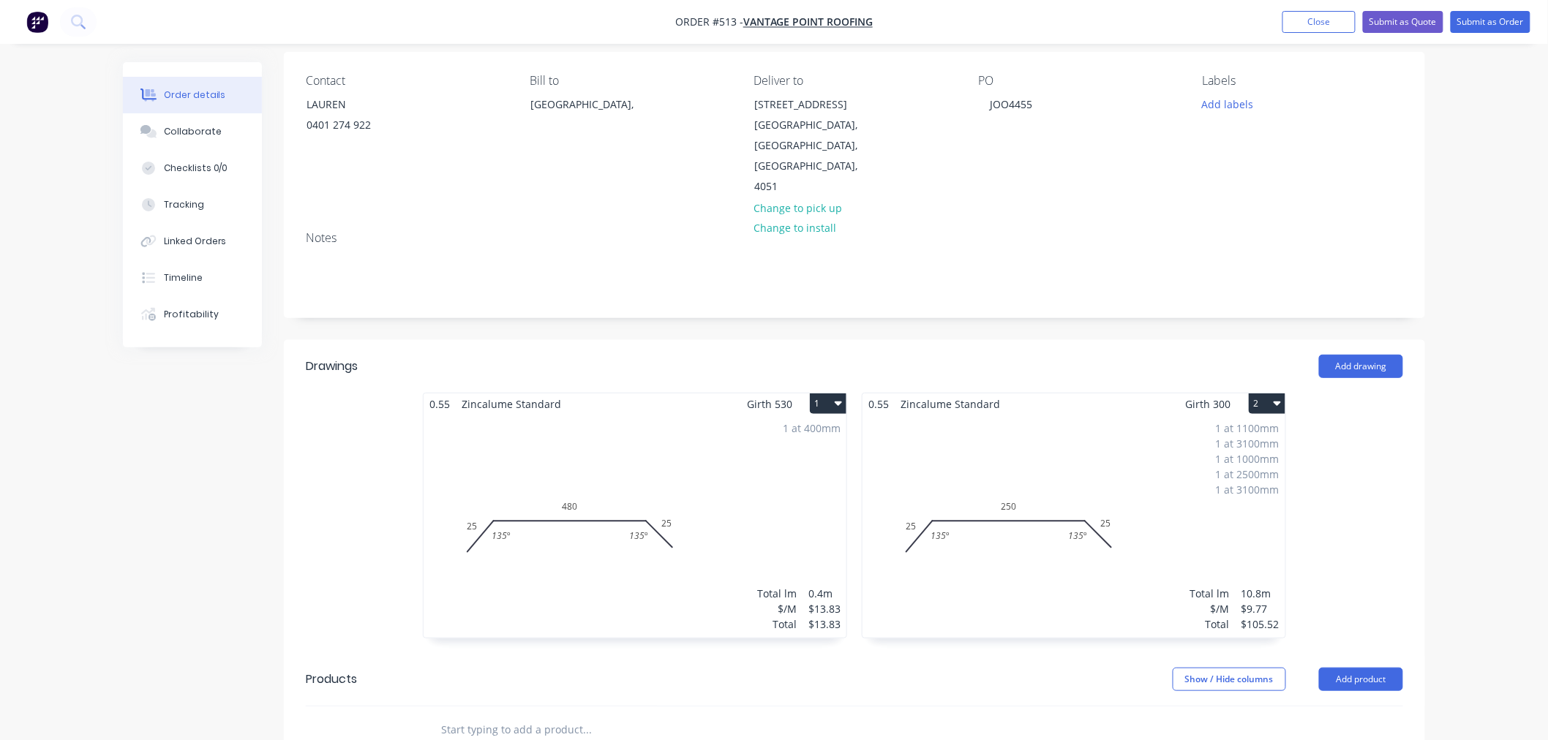
scroll to position [406, 0]
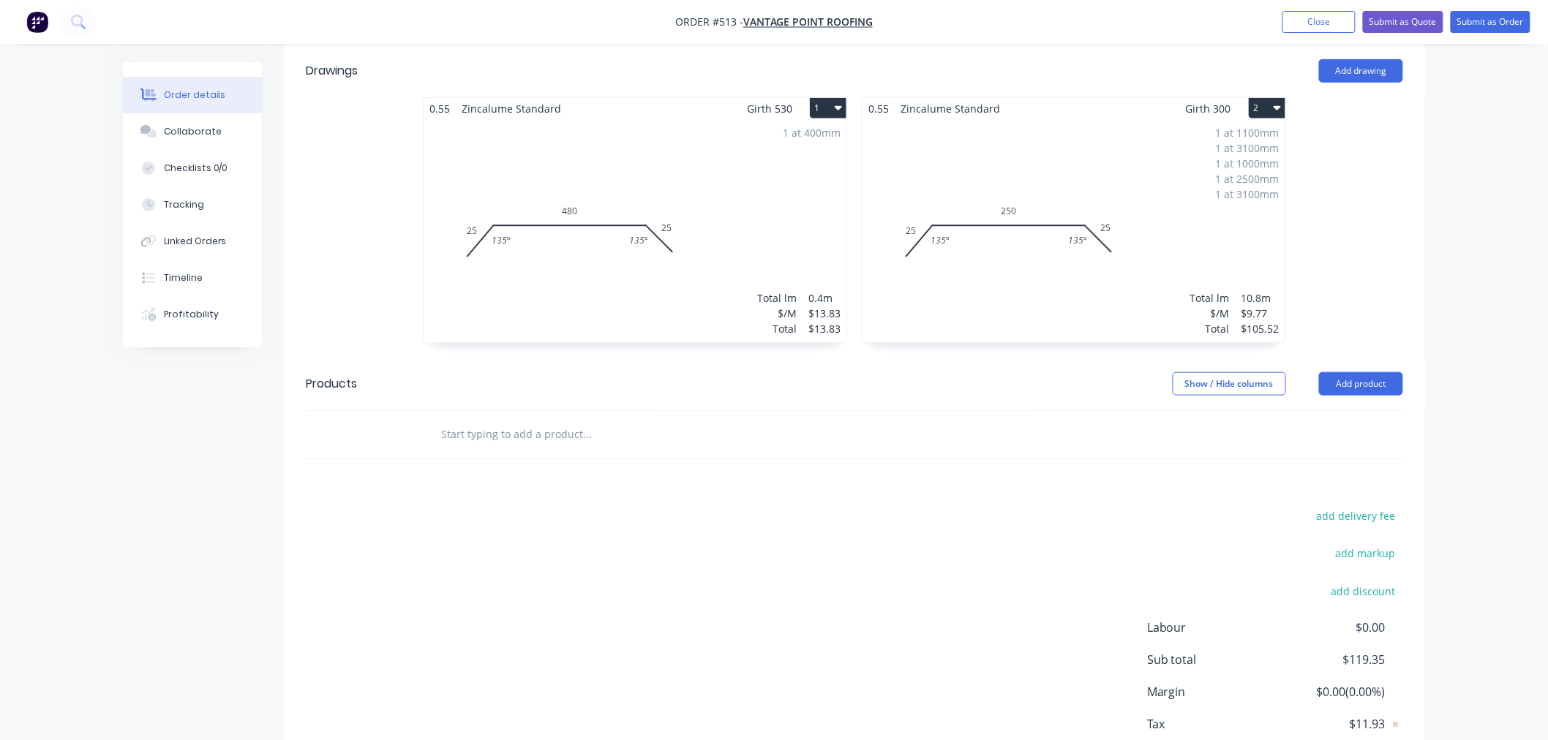
click at [1264, 98] on button "2" at bounding box center [1267, 108] width 37 height 20
click at [1249, 162] on div "Duplicate" at bounding box center [1216, 172] width 113 height 21
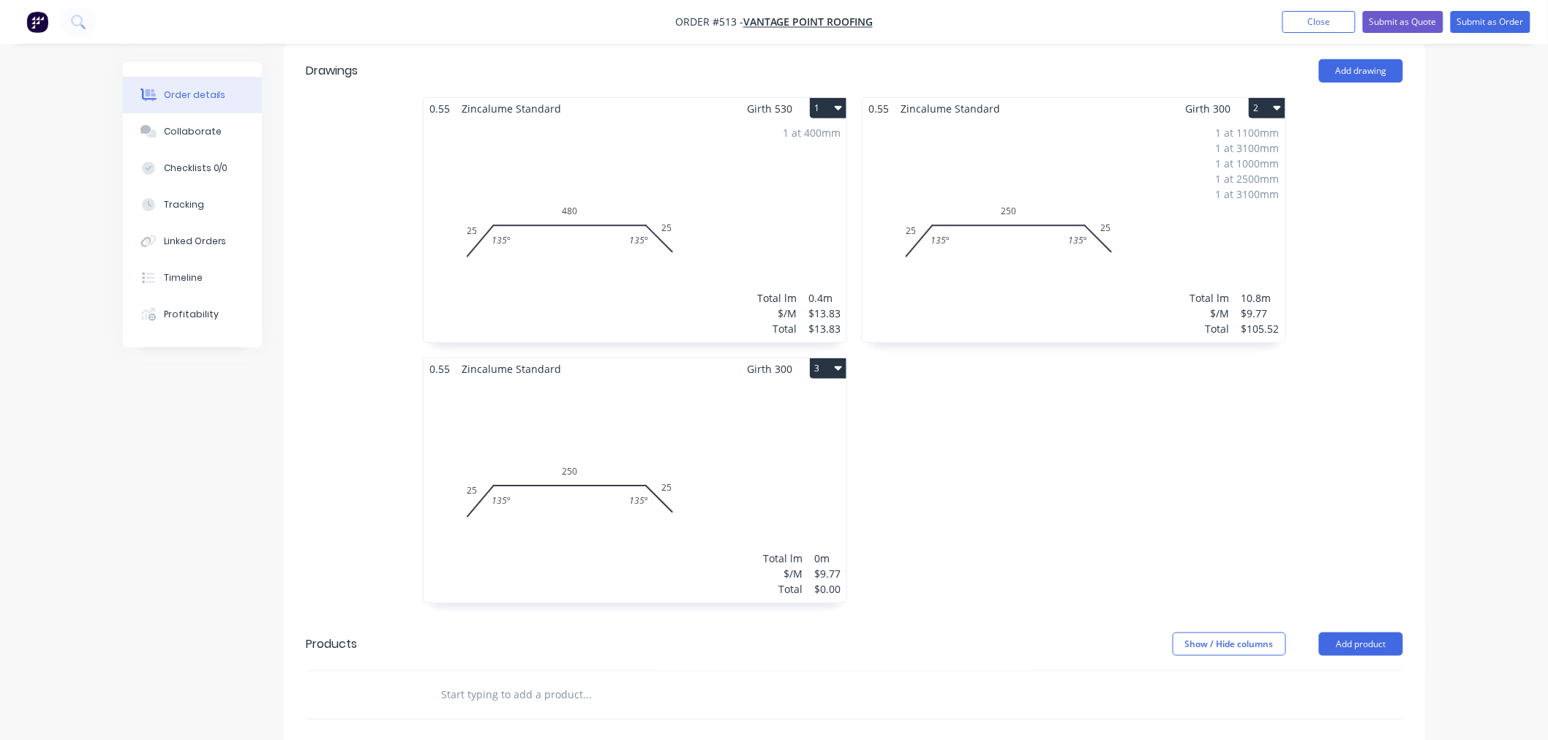
click at [669, 429] on div "Total lm $/M Total 0m $9.77 $0.00" at bounding box center [635, 491] width 423 height 223
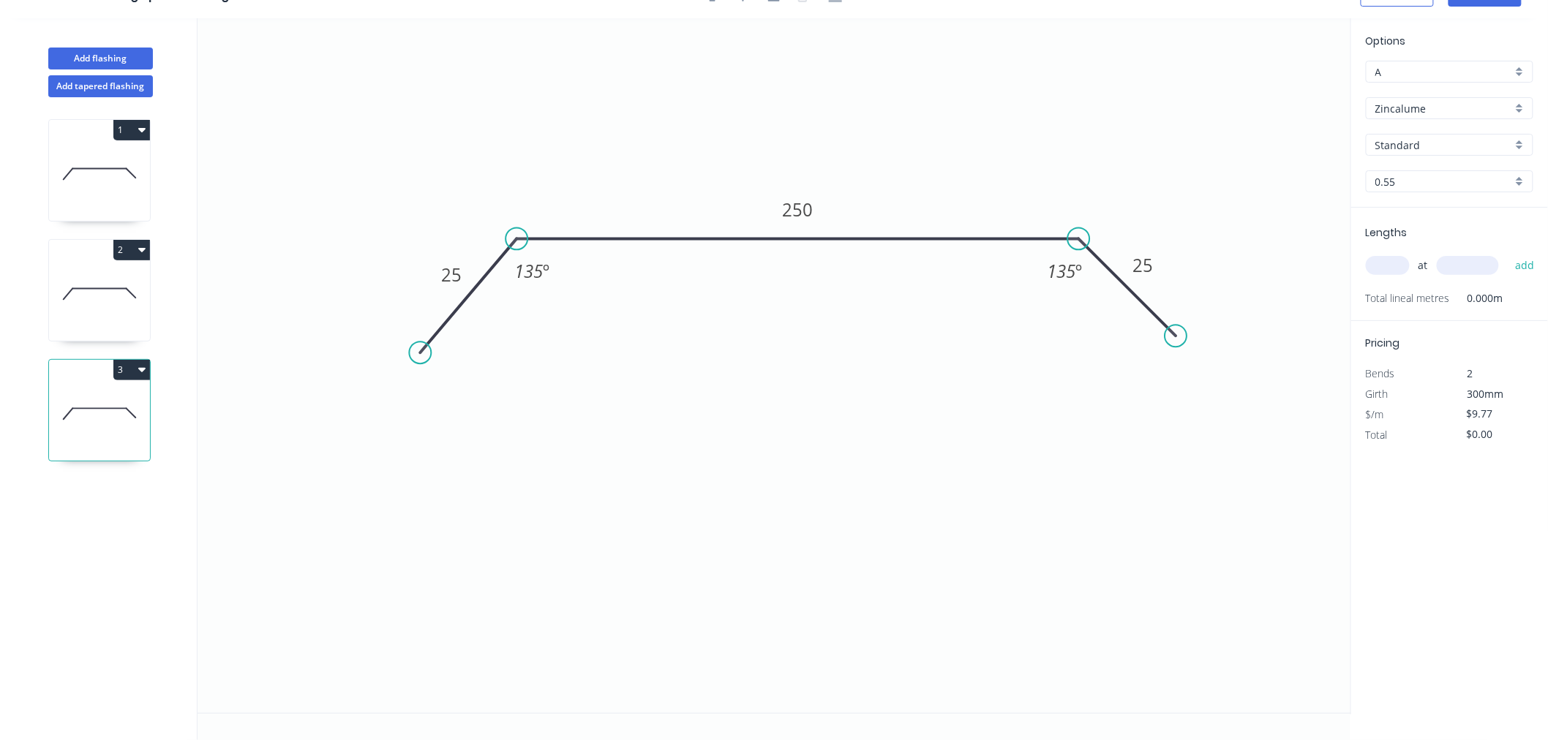
scroll to position [27, 0]
click at [811, 206] on tspan "250" at bounding box center [797, 210] width 31 height 24
click at [1402, 268] on input "text" at bounding box center [1388, 265] width 44 height 19
type input "$11.13"
type input "1"
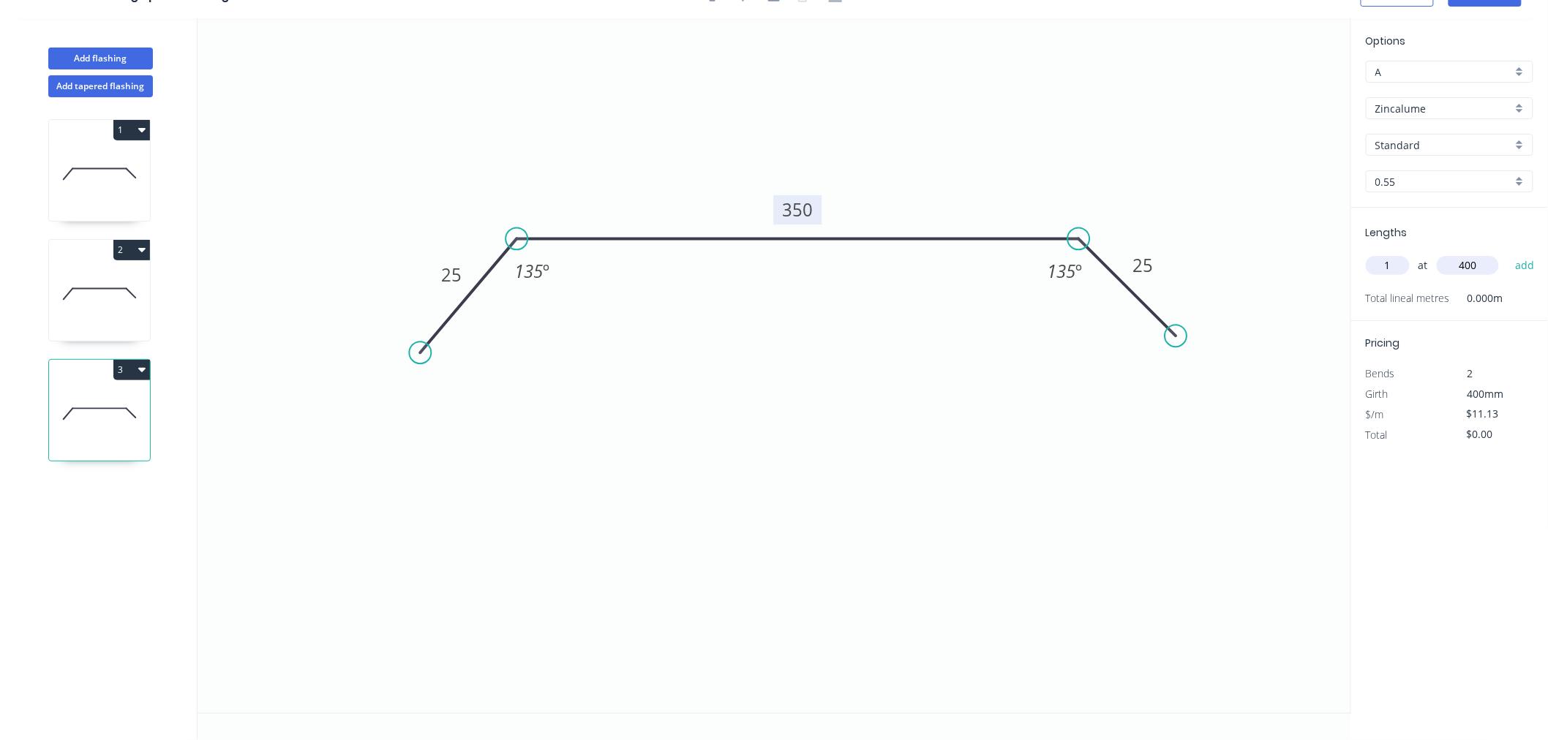
type input "400"
click at [1508, 253] on button "add" at bounding box center [1525, 265] width 34 height 25
type input "$11.13"
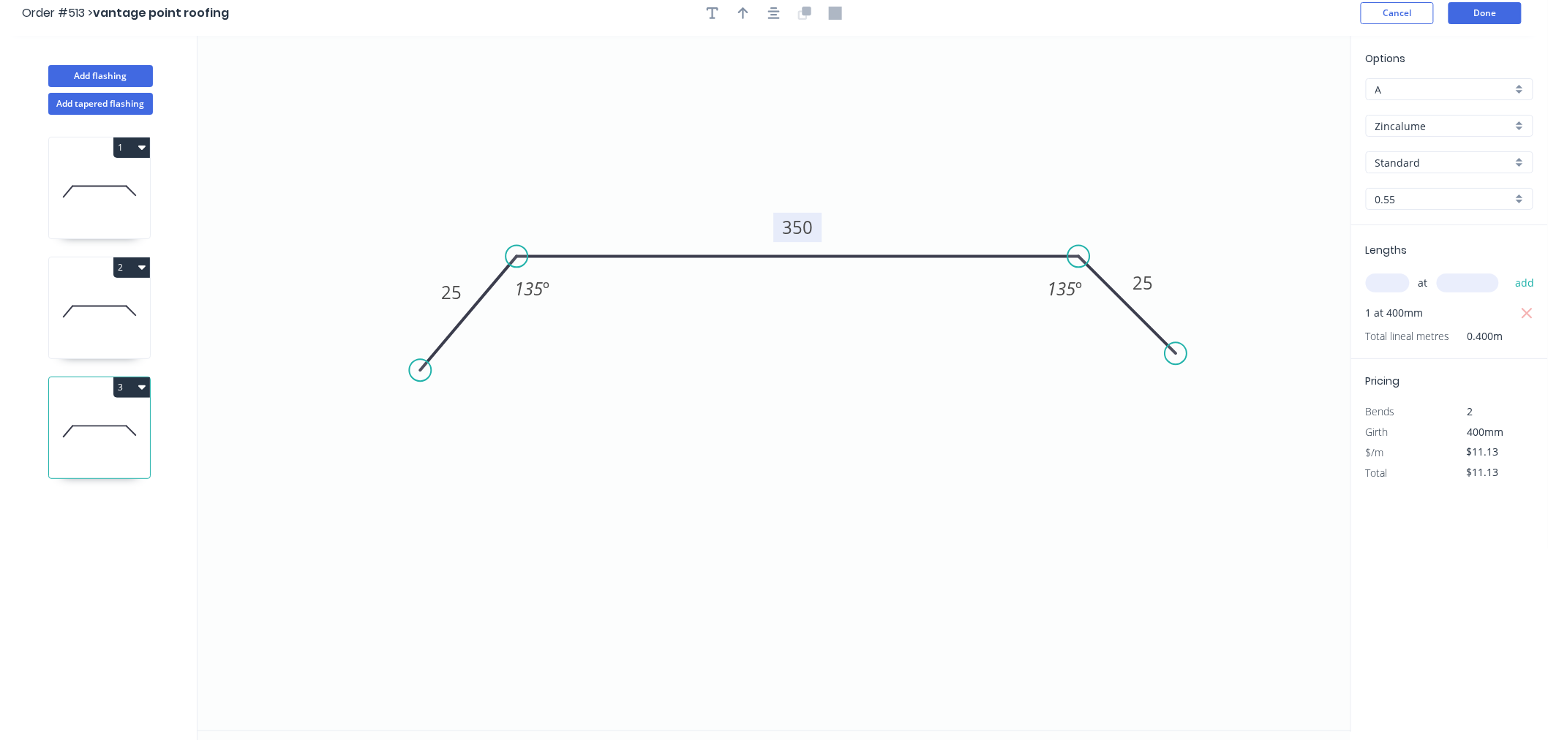
scroll to position [0, 0]
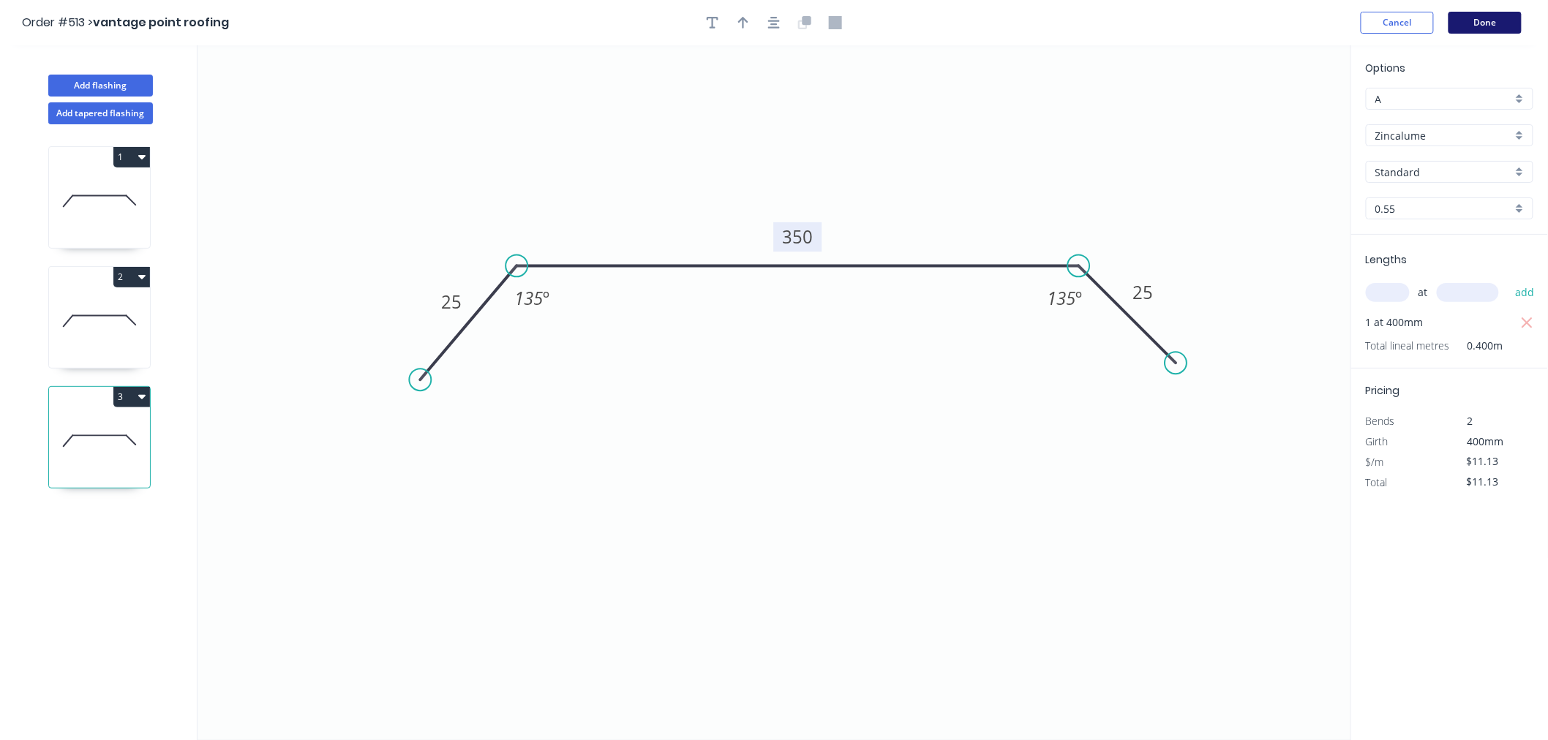
click at [1496, 17] on button "Done" at bounding box center [1485, 23] width 73 height 22
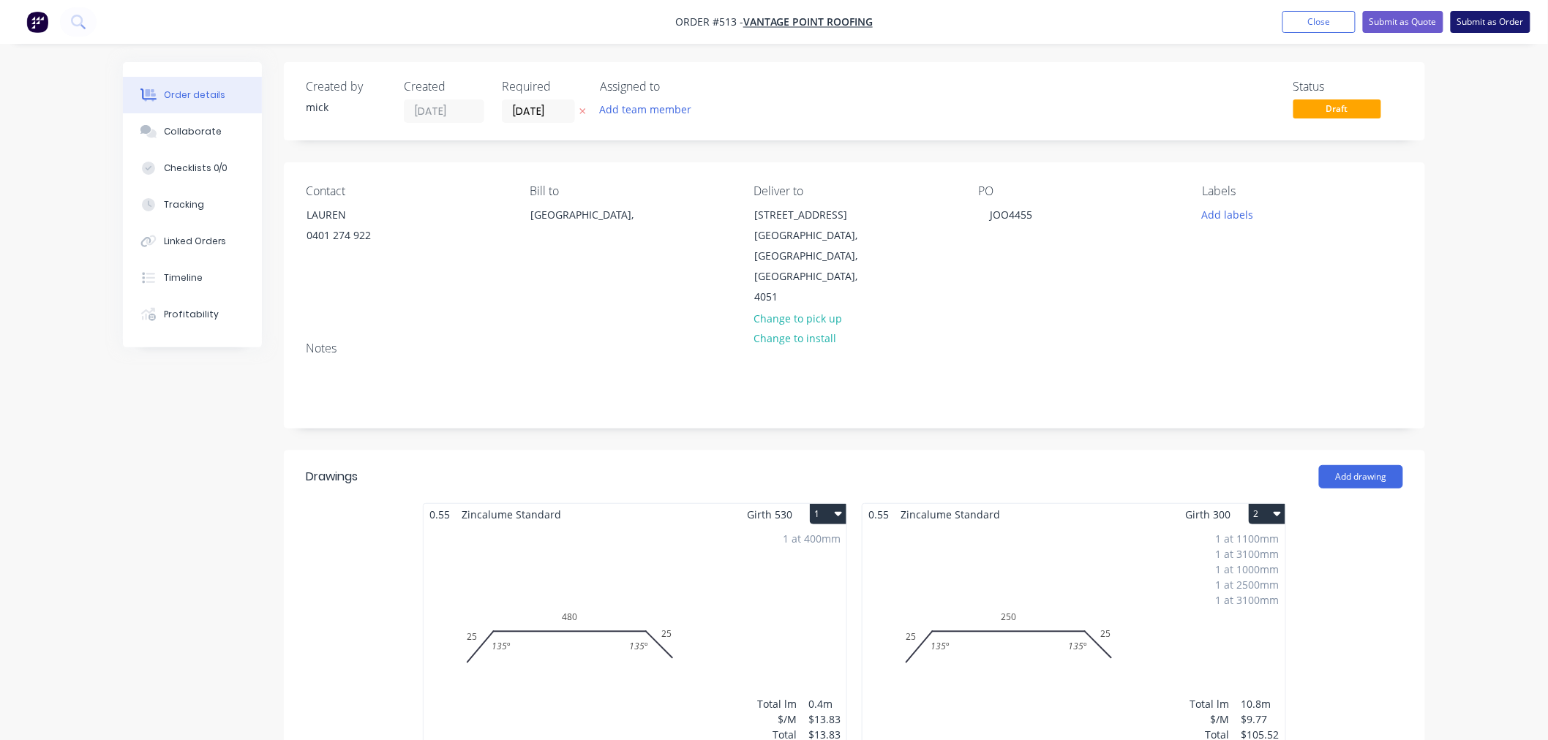
click at [1514, 18] on button "Submit as Order" at bounding box center [1491, 22] width 80 height 22
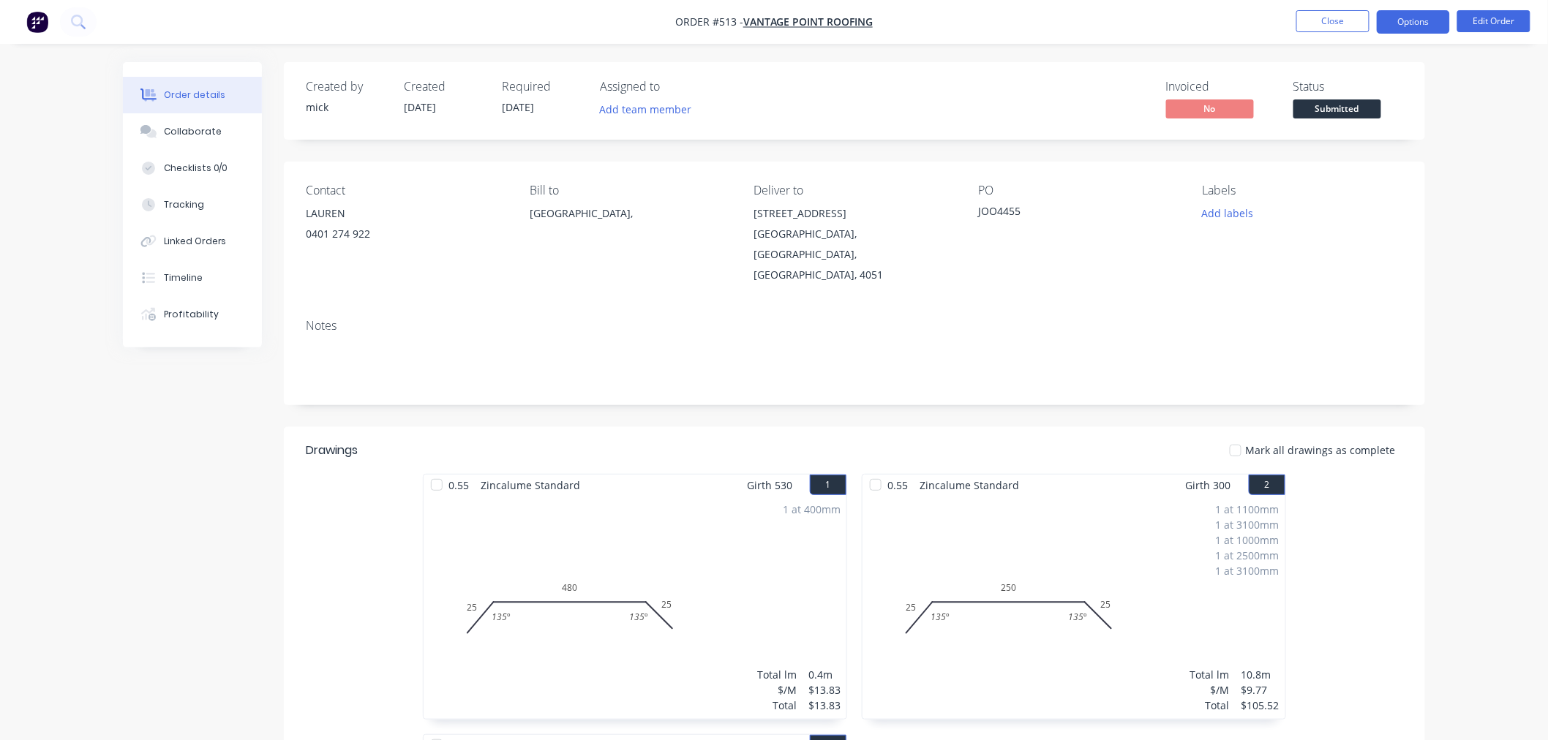
click at [1425, 20] on button "Options" at bounding box center [1413, 21] width 73 height 23
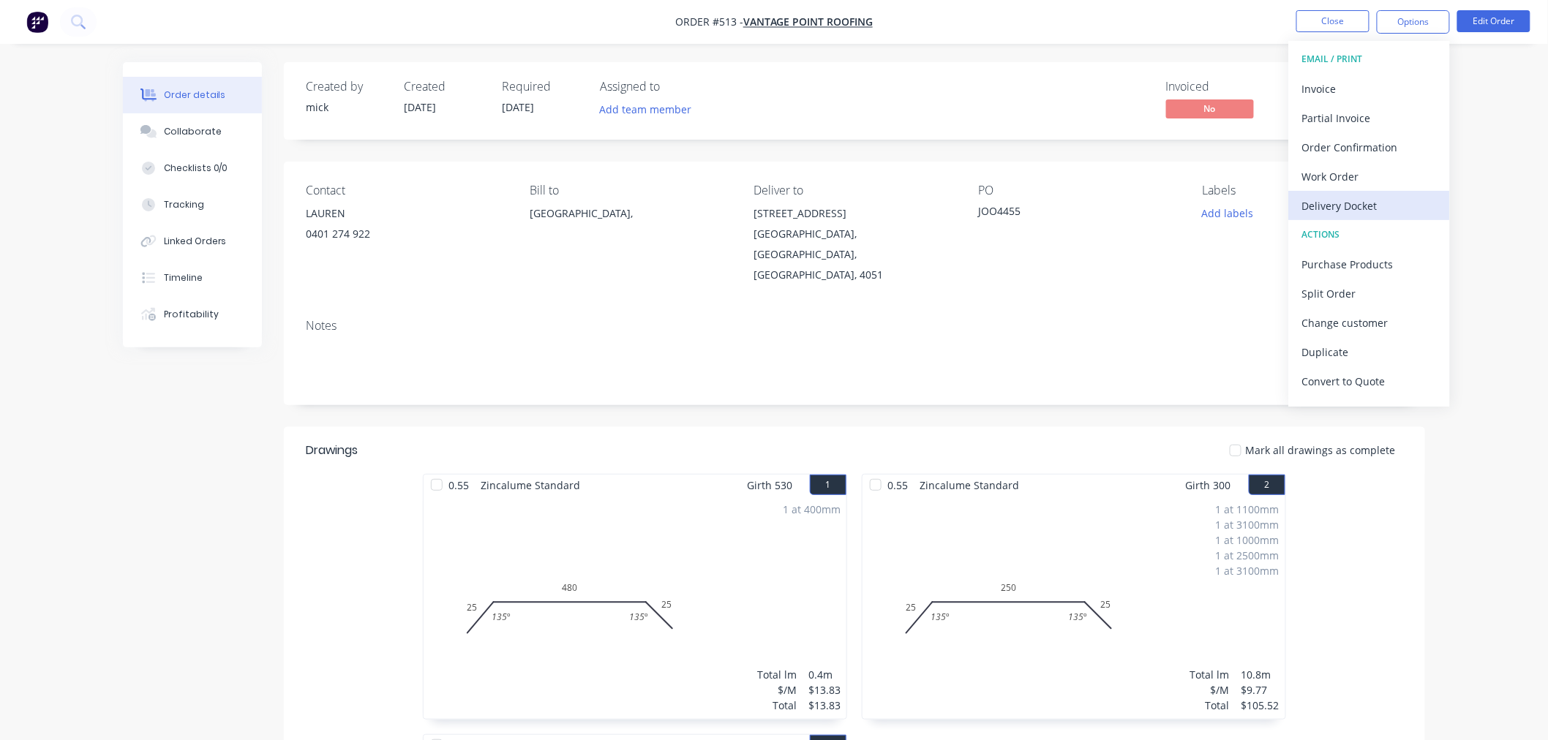
click at [1378, 209] on div "Delivery Docket" at bounding box center [1369, 205] width 135 height 21
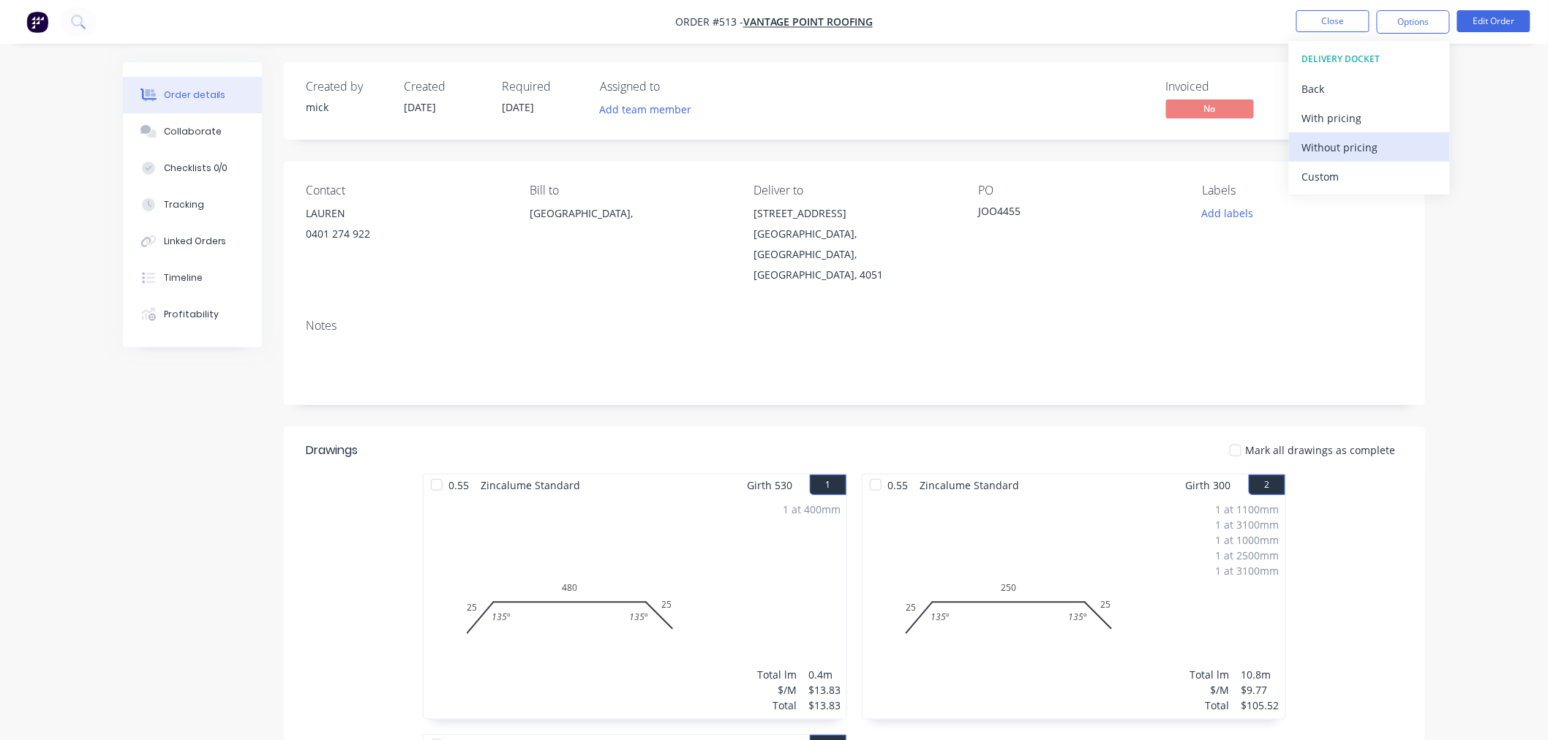
click at [1373, 141] on div "Without pricing" at bounding box center [1369, 147] width 135 height 21
